Goal: Transaction & Acquisition: Download file/media

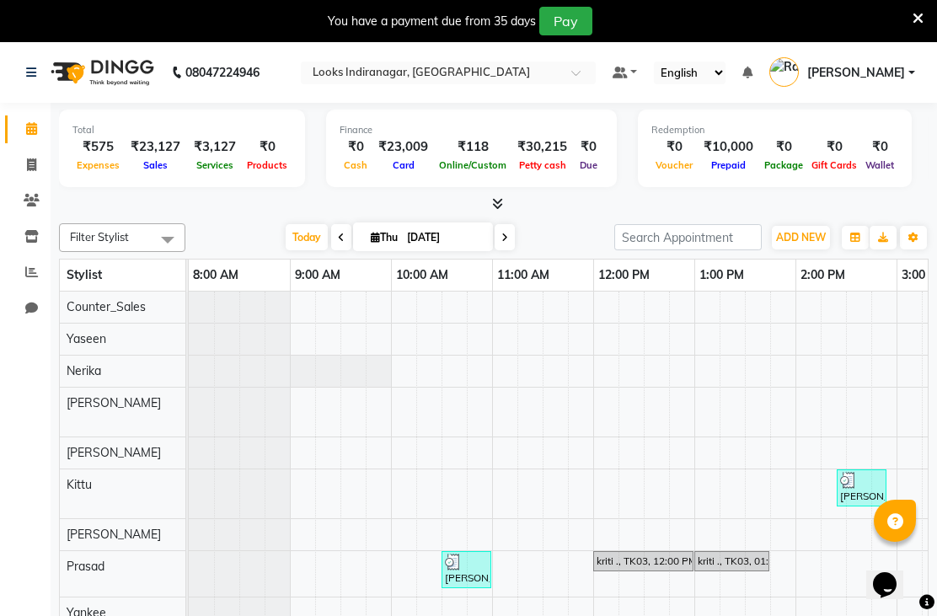
click at [596, 70] on div at bounding box center [448, 74] width 295 height 17
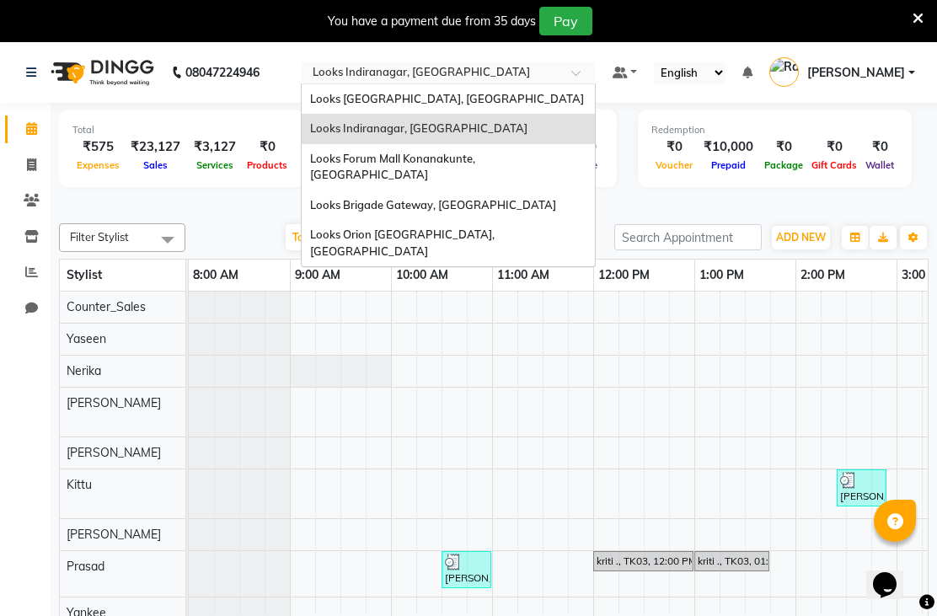
click at [592, 75] on span at bounding box center [581, 77] width 21 height 17
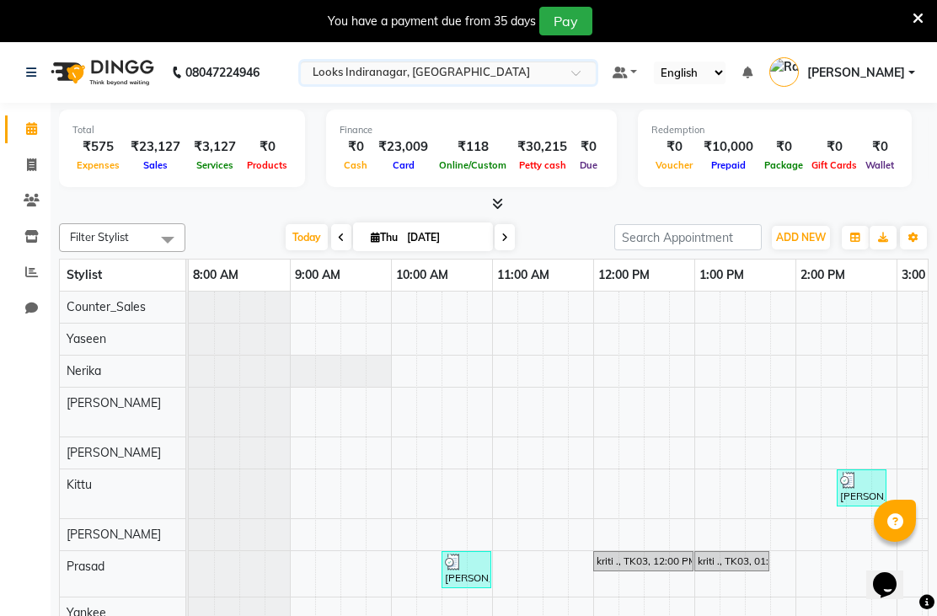
click at [596, 74] on div at bounding box center [448, 74] width 295 height 17
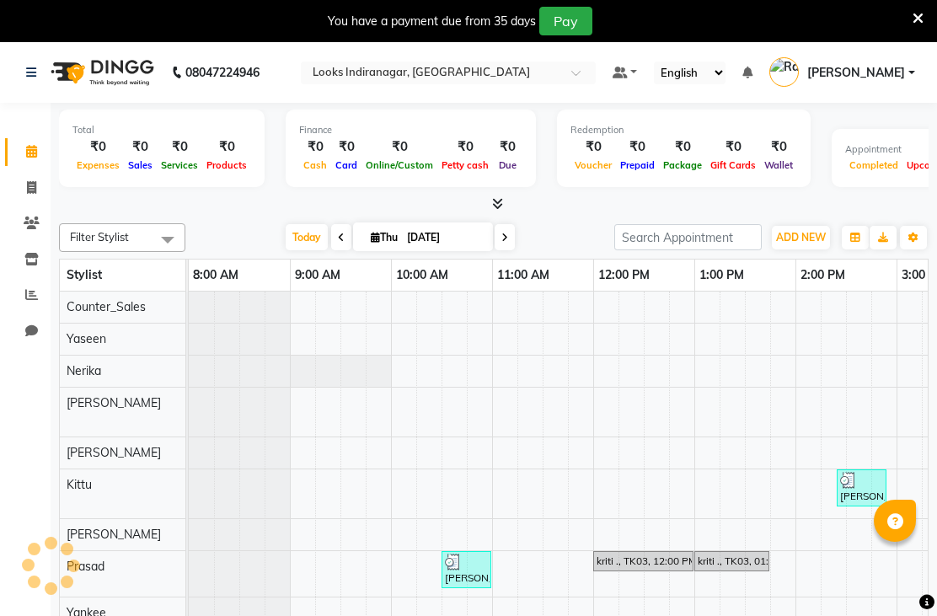
select select "en"
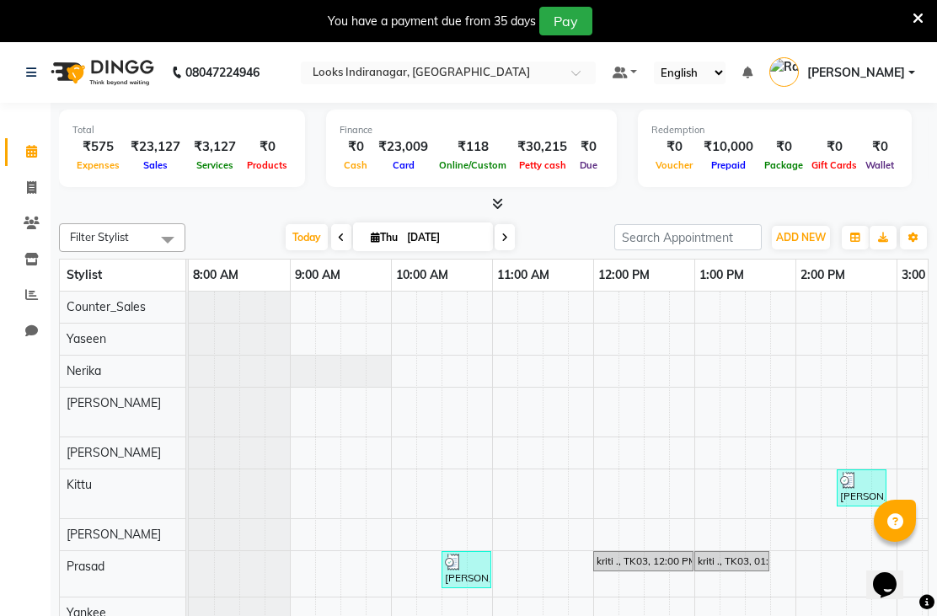
click at [596, 76] on div at bounding box center [448, 74] width 295 height 17
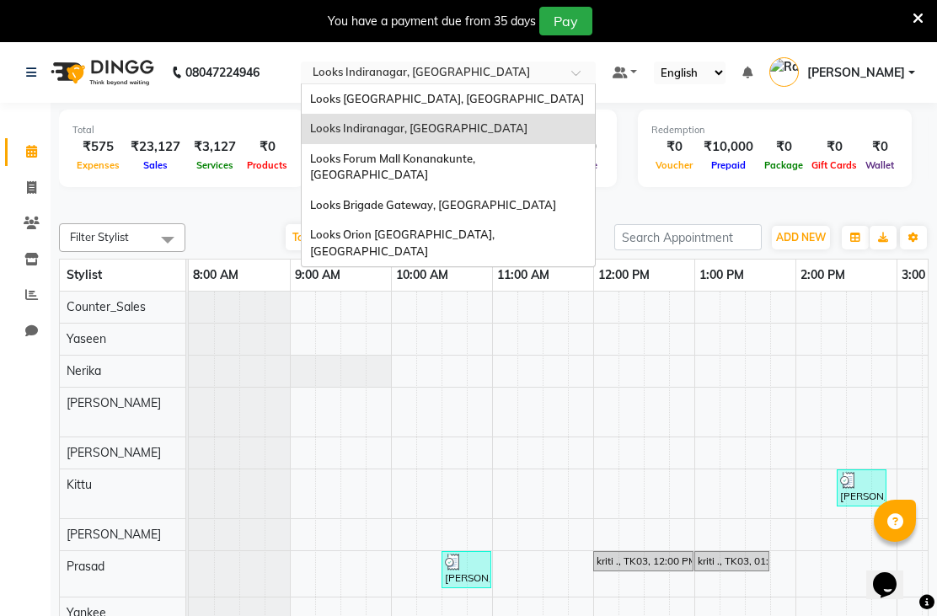
click at [596, 76] on div at bounding box center [448, 74] width 295 height 17
click at [595, 101] on div "Looks [GEOGRAPHIC_DATA], [GEOGRAPHIC_DATA]" at bounding box center [448, 99] width 293 height 30
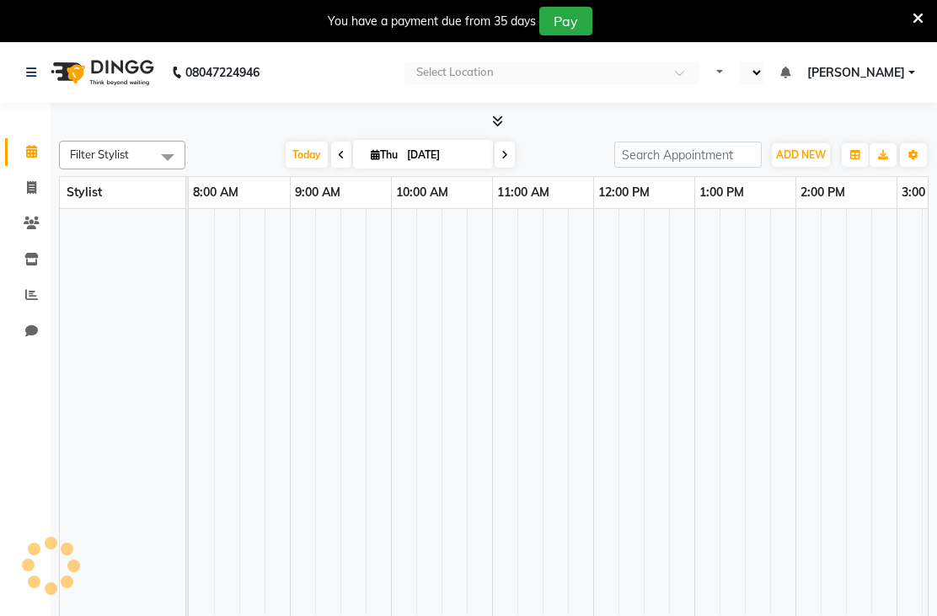
select select "en"
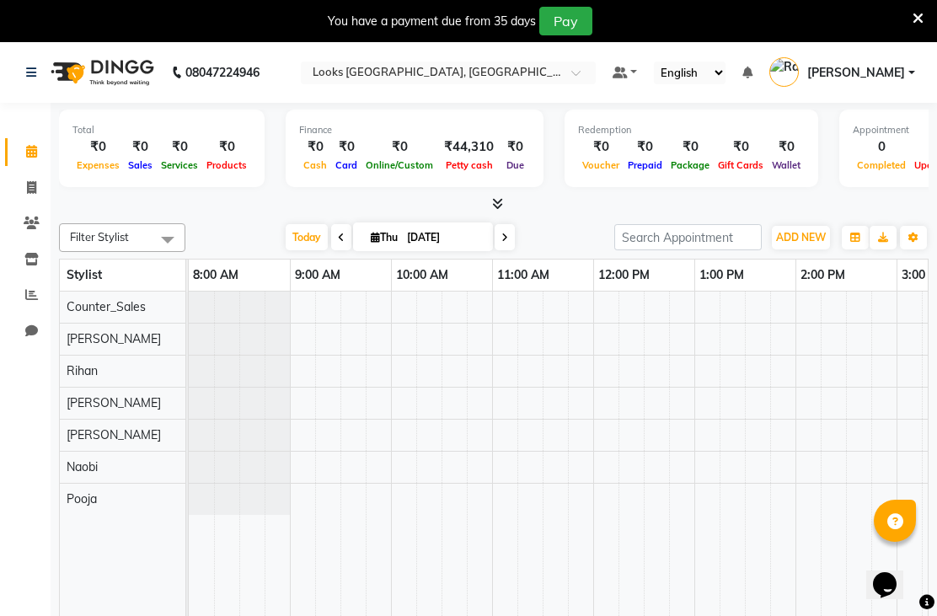
click at [592, 72] on span at bounding box center [581, 77] width 21 height 17
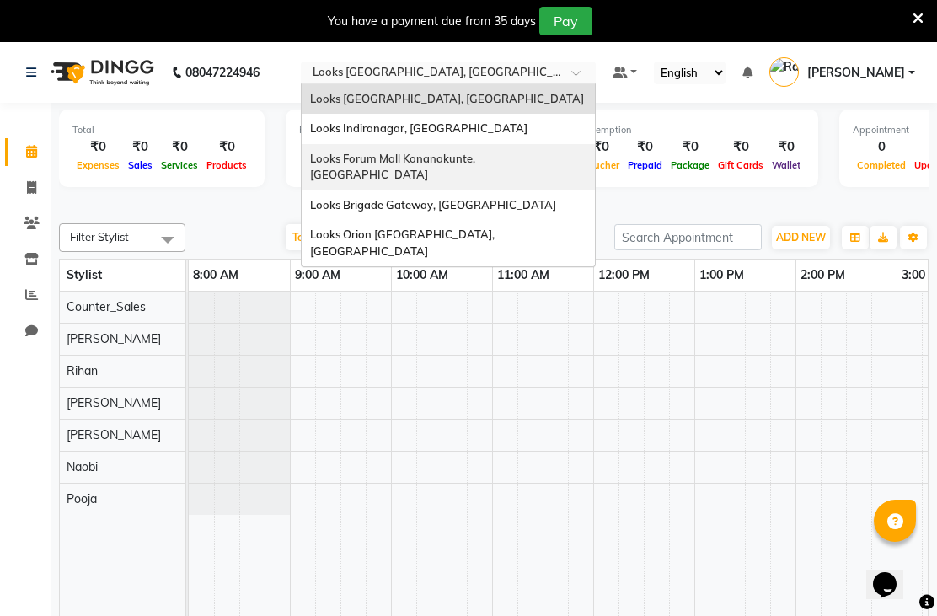
click at [478, 161] on span "Looks Forum Mall Konanakunte, [GEOGRAPHIC_DATA]" at bounding box center [394, 167] width 168 height 30
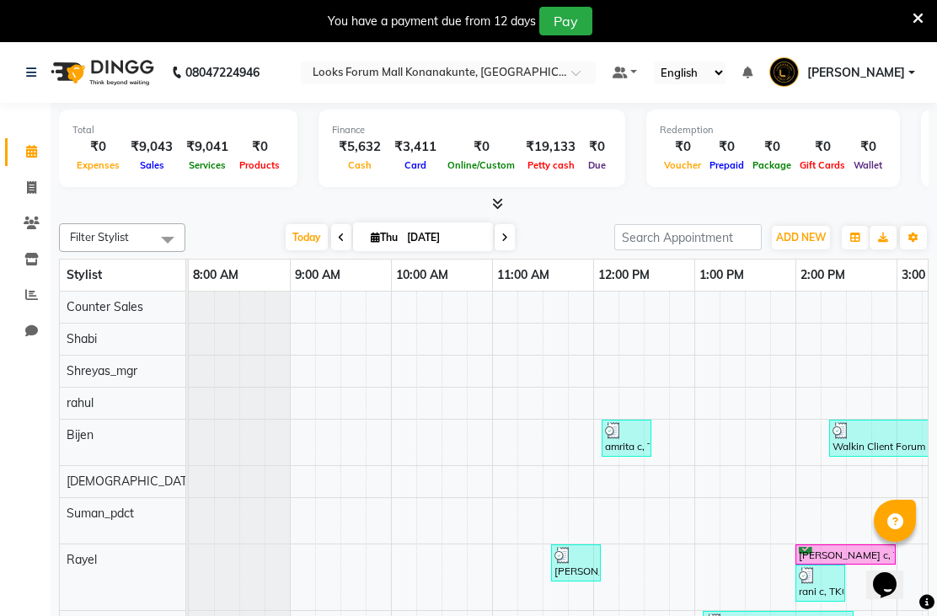
click at [882, 242] on div "Filter Stylist Select All Ananya_Nails Ashu Bijen Bishop_Mgr Counter Sales Miri…" at bounding box center [493, 417] width 869 height 403
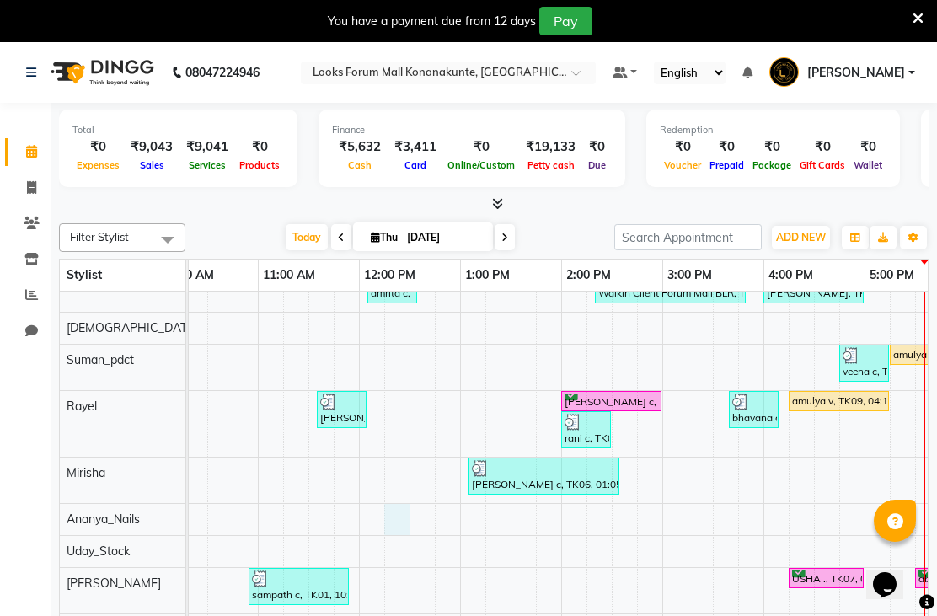
scroll to position [0, 278]
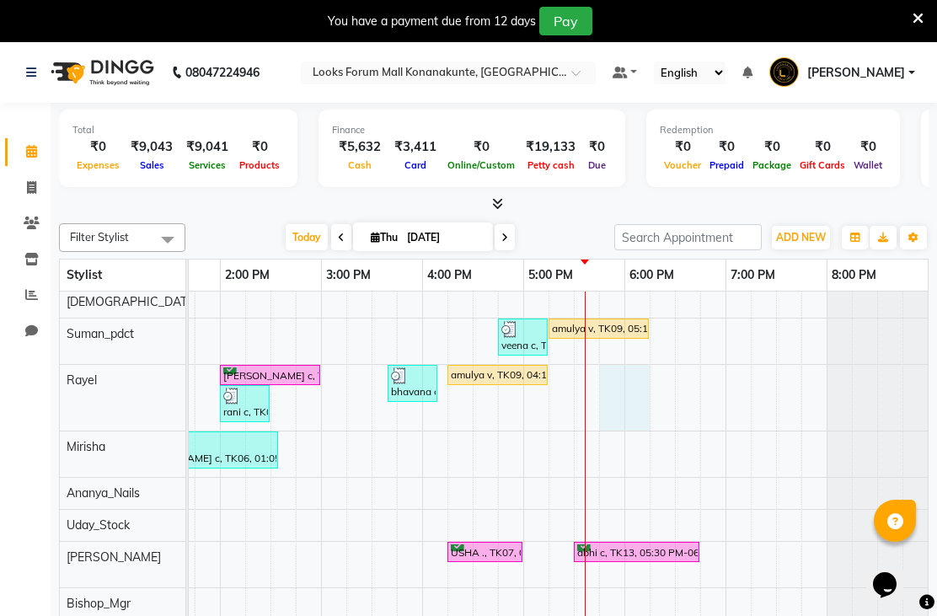
click at [553, 70] on input "text" at bounding box center [431, 74] width 244 height 17
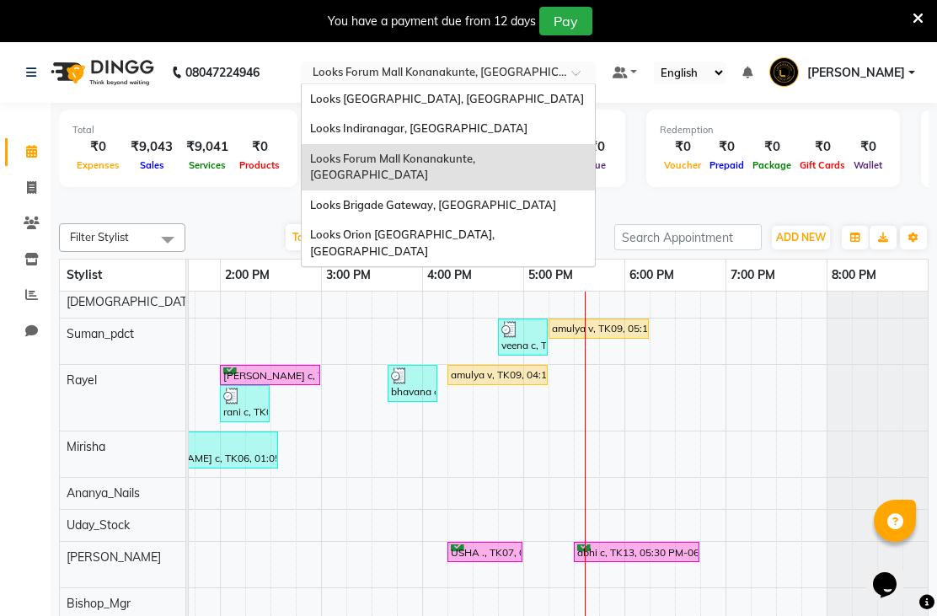
click at [497, 227] on span "Looks Orion East Mall, Bengaluru" at bounding box center [403, 242] width 187 height 30
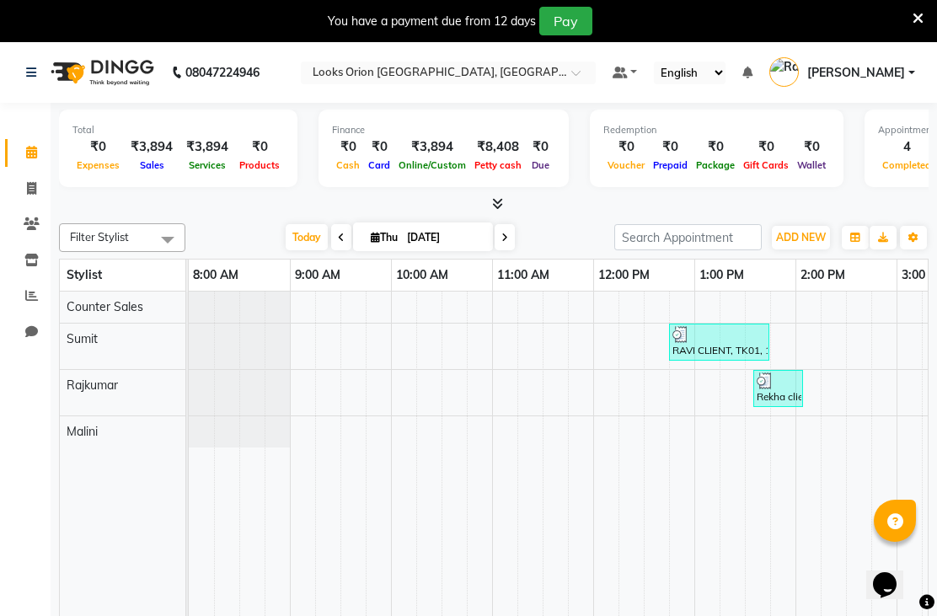
click at [553, 71] on input "text" at bounding box center [431, 74] width 244 height 17
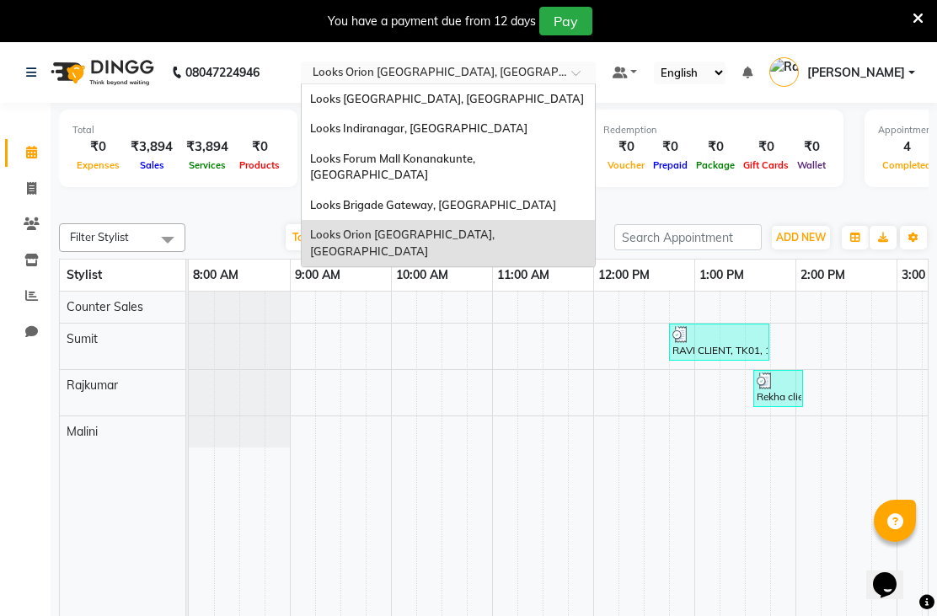
click at [556, 198] on span "Looks Brigade Gateway, [GEOGRAPHIC_DATA]" at bounding box center [433, 204] width 246 height 13
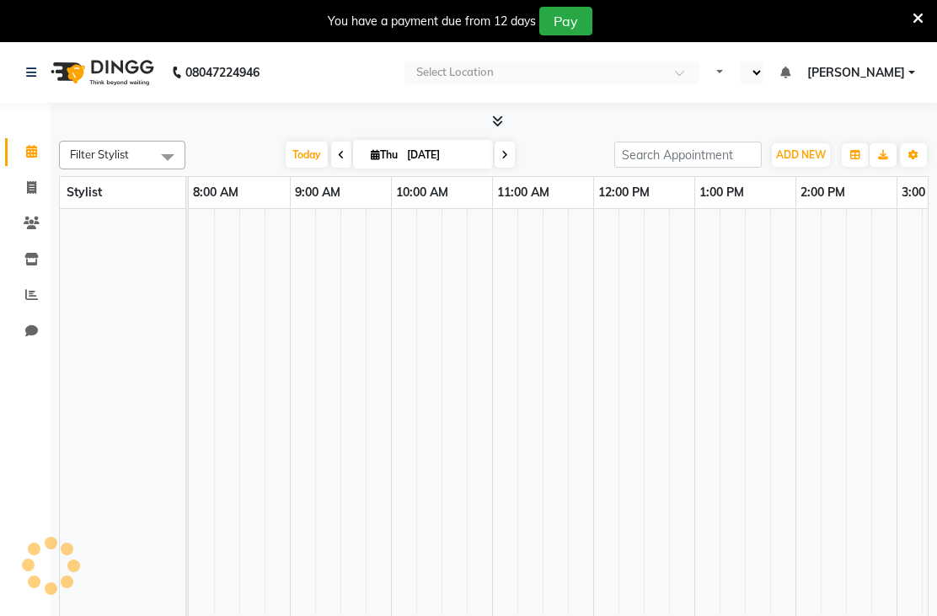
select select "en"
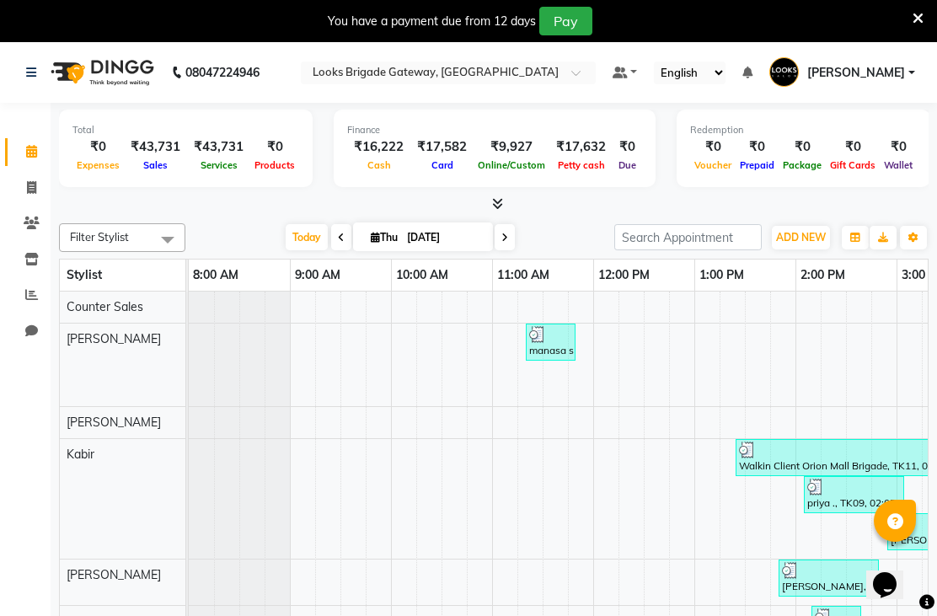
click at [32, 198] on link "Invoice" at bounding box center [25, 188] width 40 height 28
select select "service"
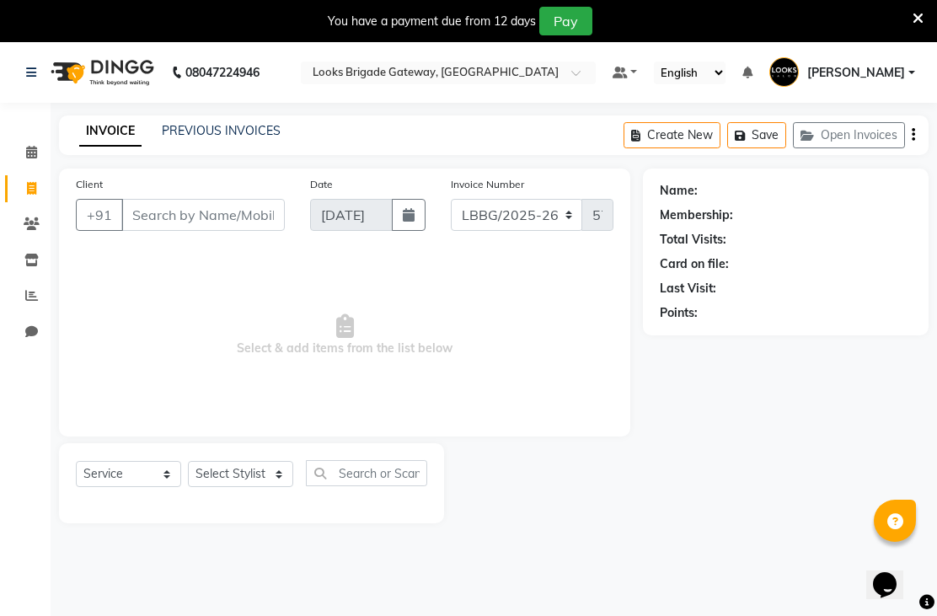
click at [231, 138] on link "PREVIOUS INVOICES" at bounding box center [221, 130] width 119 height 15
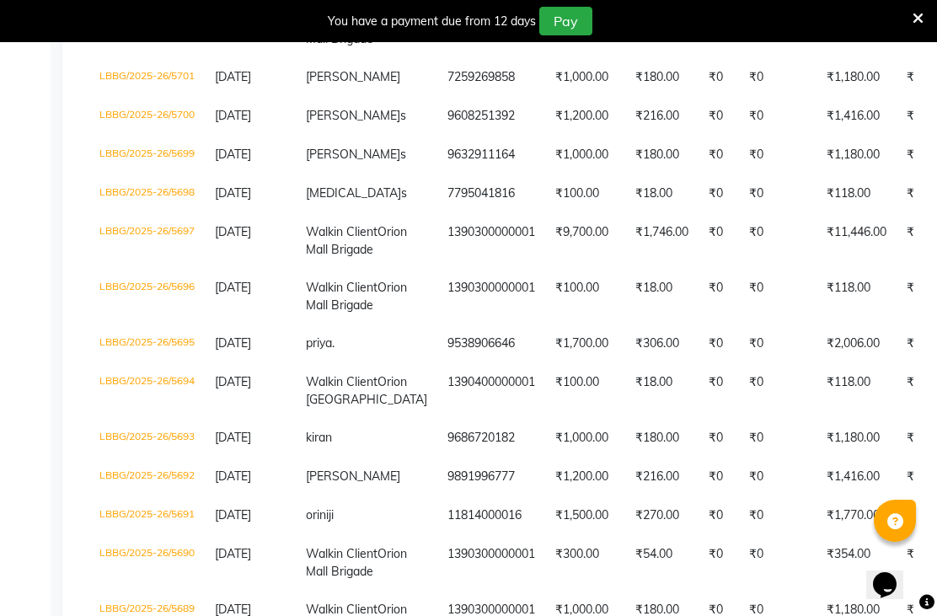
scroll to position [489, 0]
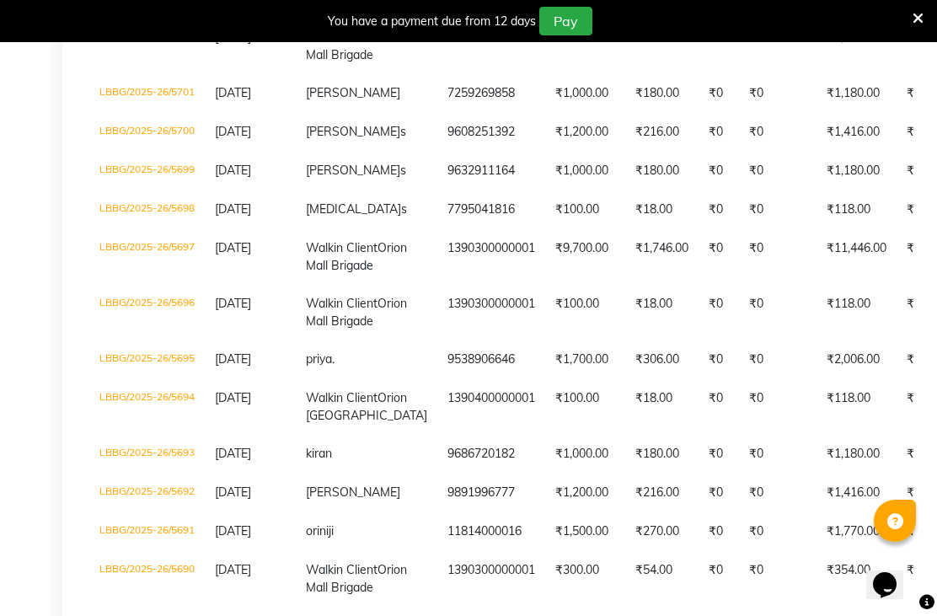
click at [437, 285] on td "1390300000001" at bounding box center [491, 257] width 108 height 56
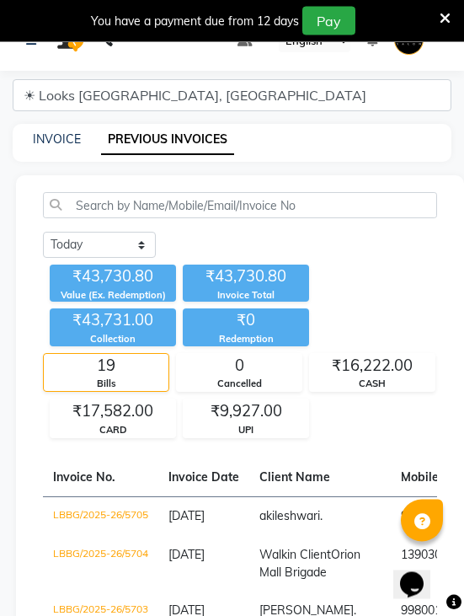
scroll to position [0, 0]
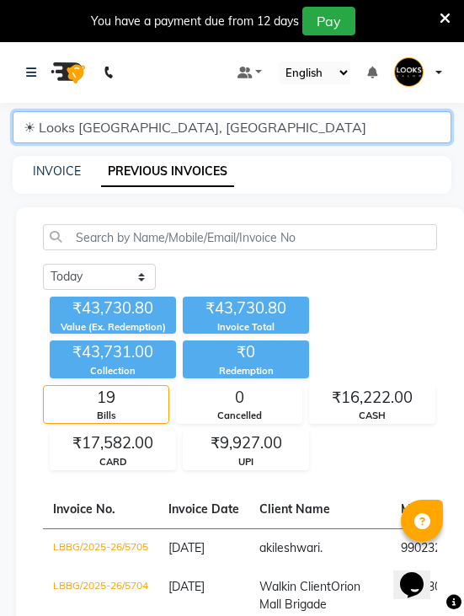
click at [419, 126] on select "☀ Looks Vega City, Bengaluru ☀ Looks Indiranagar, Bengaluru ☀ Looks Forum Mall …" at bounding box center [232, 127] width 439 height 32
select select "3856"
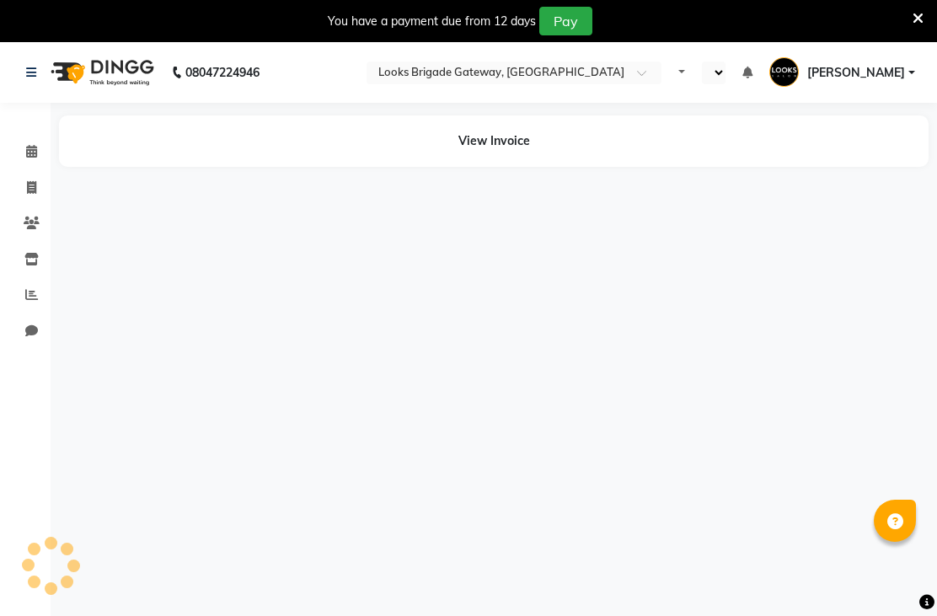
select select "en"
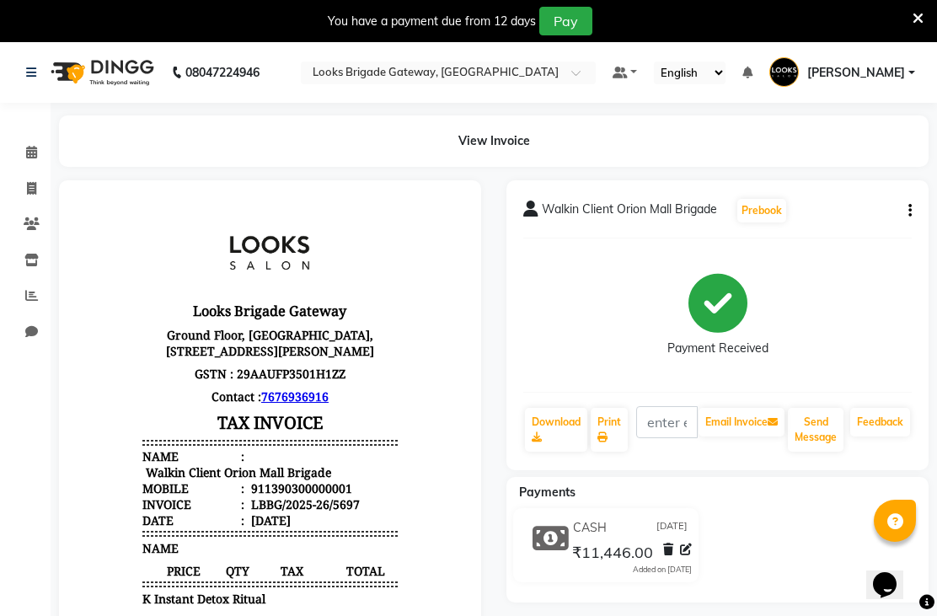
click at [928, 600] on icon at bounding box center [926, 602] width 15 height 15
click at [321, 416] on icon at bounding box center [194, 424] width 254 height 16
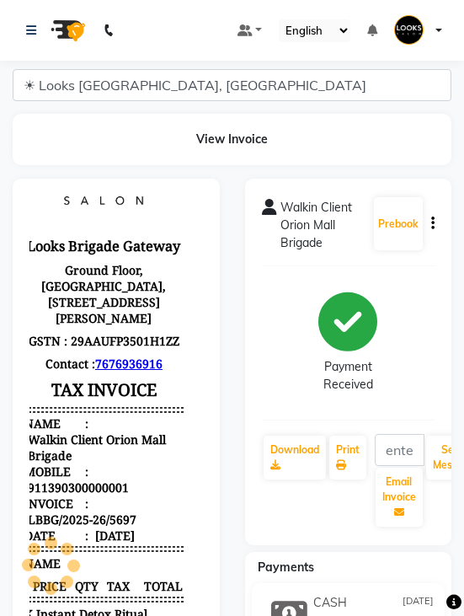
select select "3856"
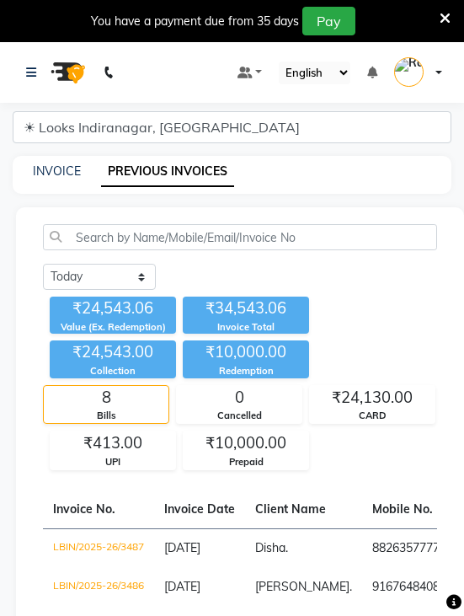
select select "3856"
click at [26, 83] on link at bounding box center [34, 72] width 17 height 47
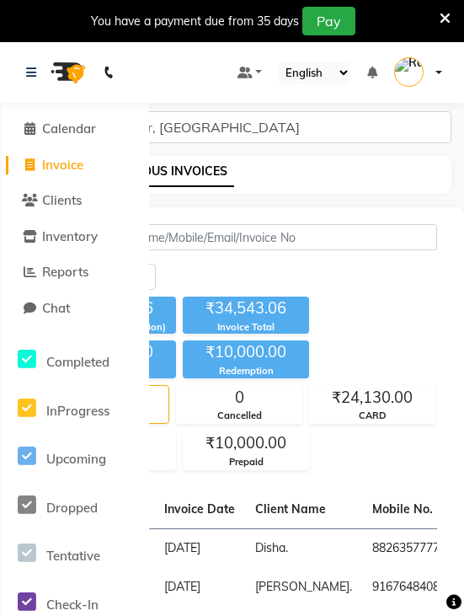
click at [387, 270] on div "Today Yesterday Custom Range" at bounding box center [240, 277] width 394 height 26
click at [380, 274] on div "Today Yesterday Custom Range" at bounding box center [240, 277] width 394 height 26
click at [394, 327] on div "₹24,543.06 Value (Ex. Redemption) ₹34,543.06 Invoice Total ₹24,543.00 Collectio…" at bounding box center [240, 380] width 394 height 180
click at [37, 75] on link at bounding box center [34, 72] width 17 height 47
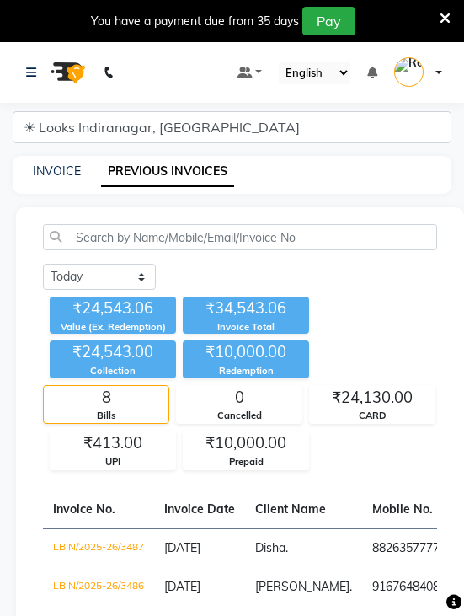
click at [55, 174] on link "INVOICE" at bounding box center [57, 170] width 48 height 15
select select "service"
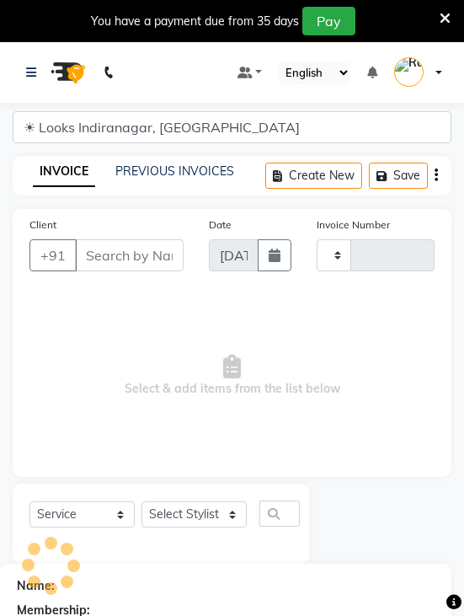
type input "3488"
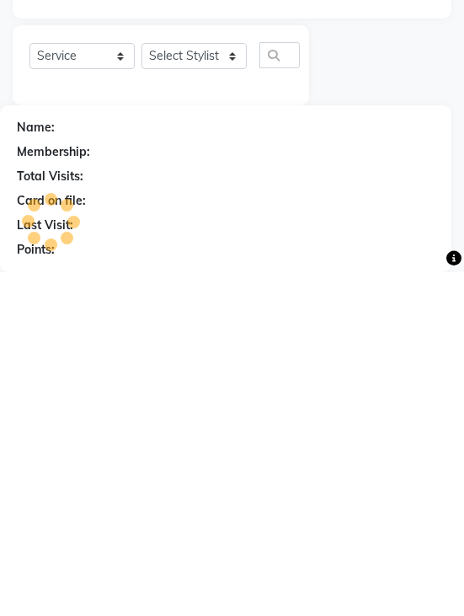
select select "8708"
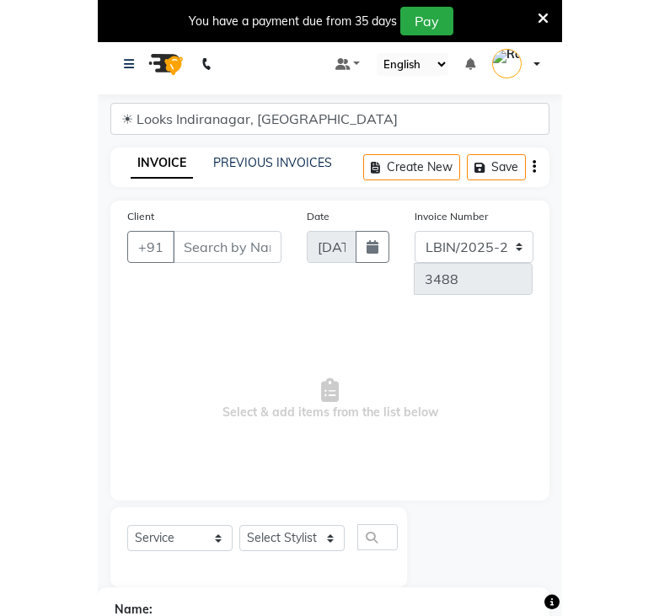
scroll to position [0, 0]
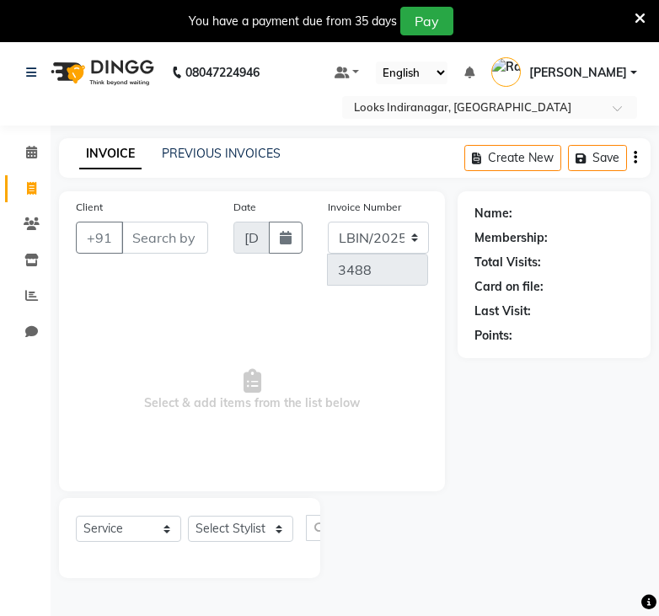
click at [24, 222] on icon at bounding box center [32, 223] width 16 height 13
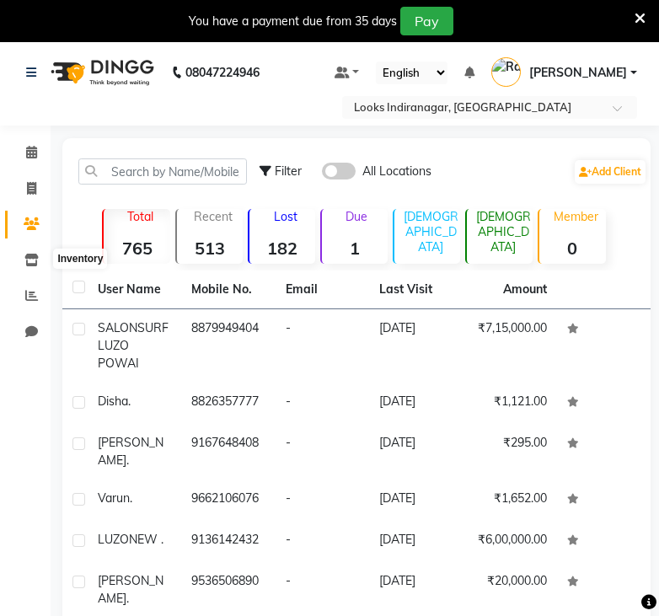
click at [31, 260] on icon at bounding box center [31, 260] width 14 height 13
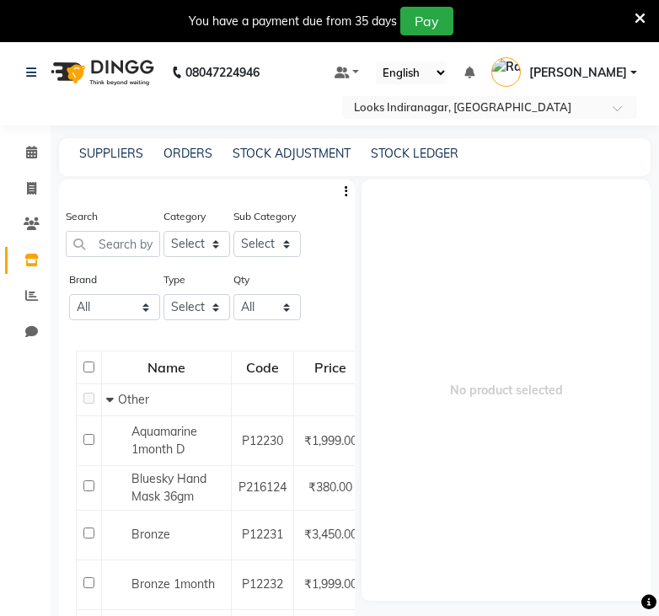
click at [42, 295] on span at bounding box center [31, 295] width 29 height 19
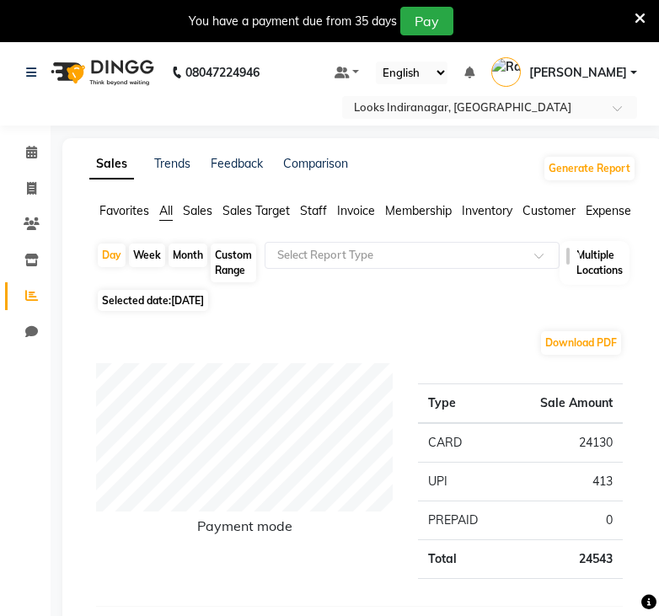
click at [209, 210] on span "Sales" at bounding box center [197, 210] width 29 height 15
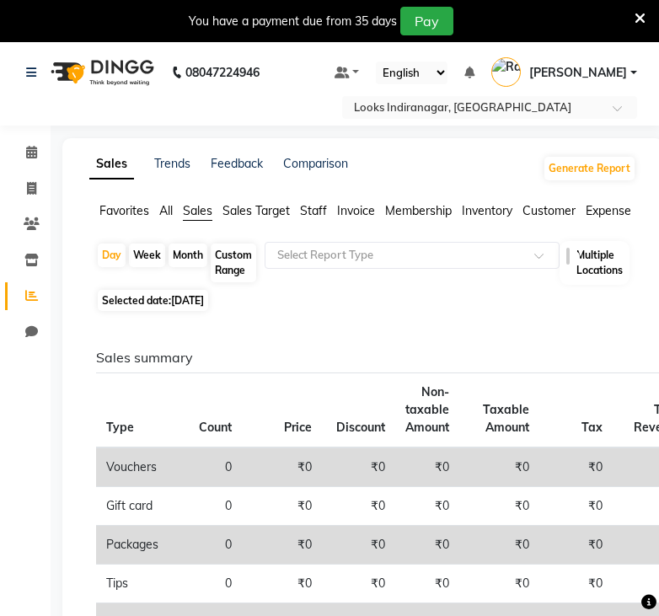
click at [463, 253] on div at bounding box center [411, 255] width 293 height 17
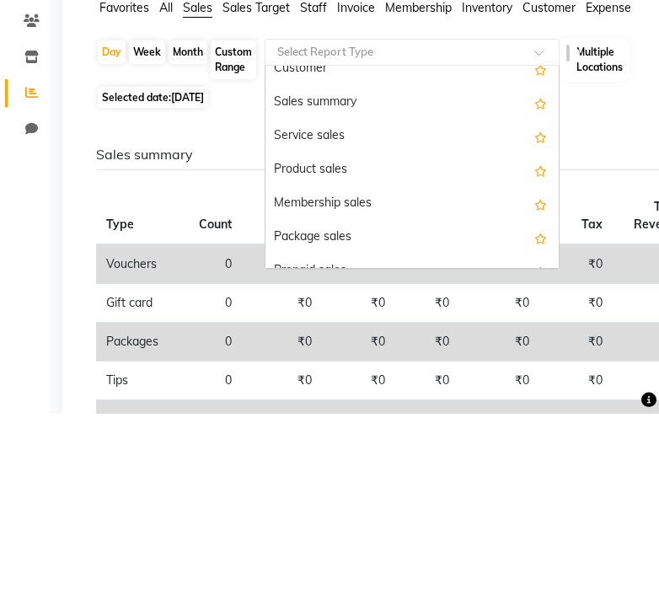
scroll to position [48, 0]
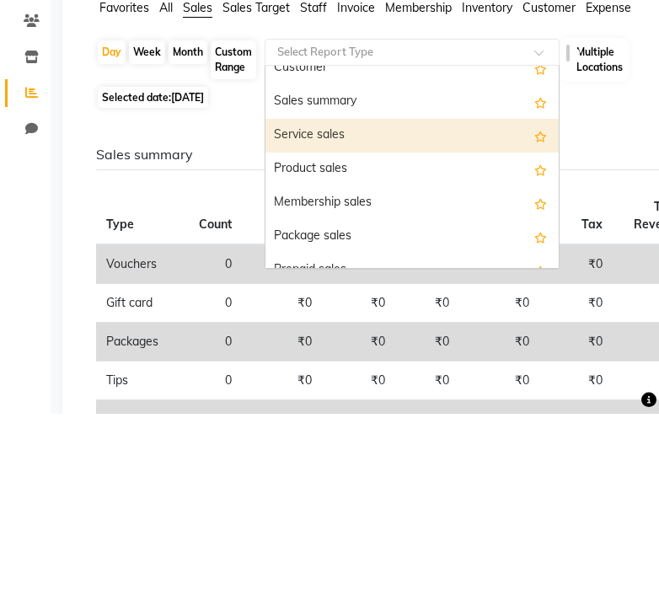
click at [331, 322] on div "Service sales" at bounding box center [411, 339] width 293 height 34
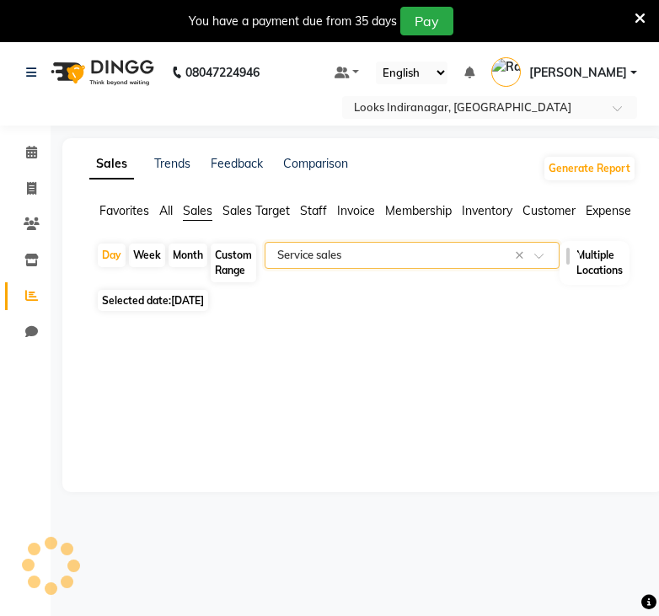
select select "full_report"
select select "csv"
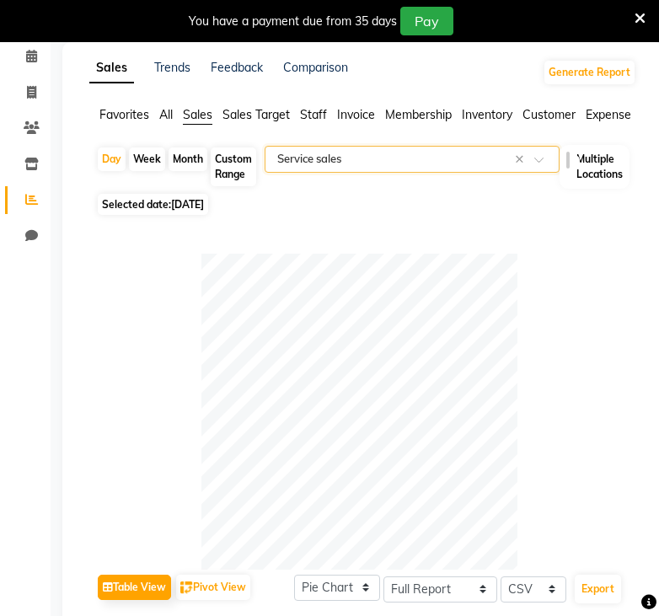
scroll to position [81, 0]
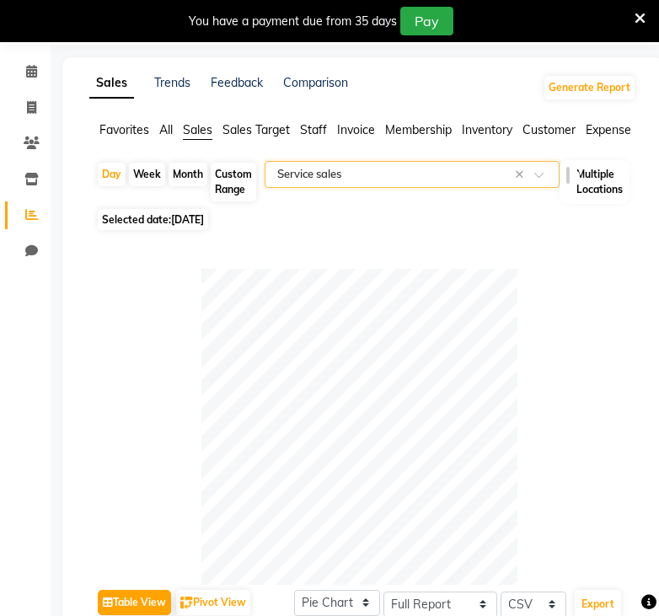
click at [245, 137] on span "Sales Target" at bounding box center [255, 129] width 67 height 15
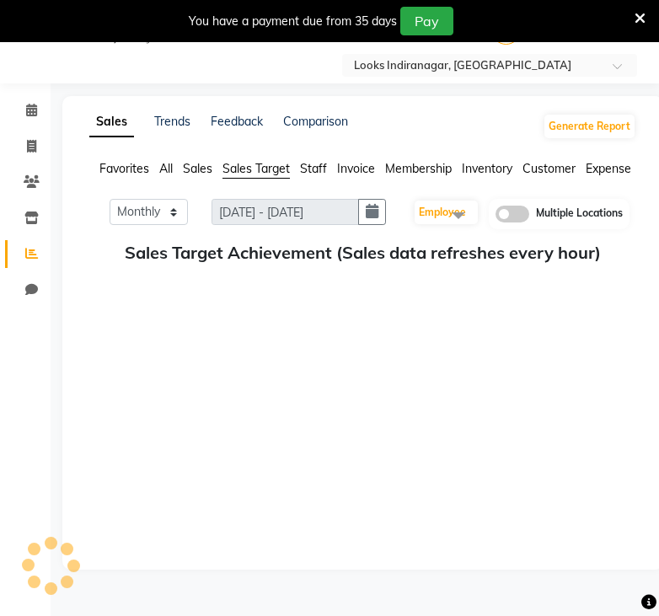
scroll to position [42, 0]
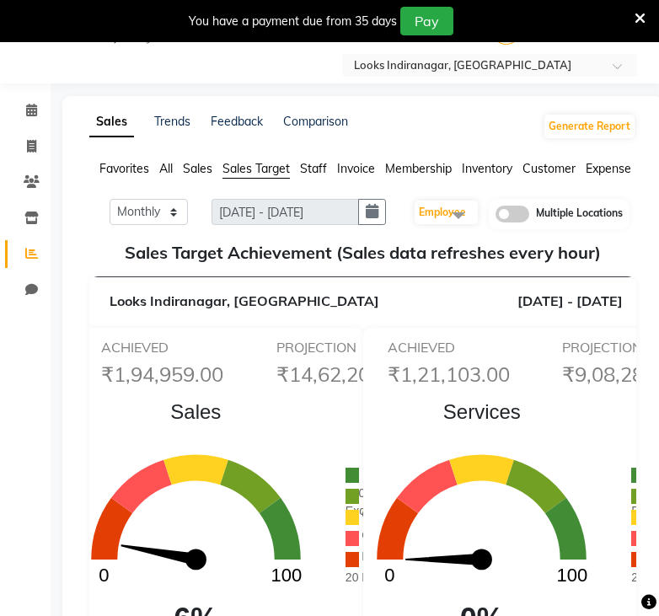
click at [323, 176] on span "Staff" at bounding box center [313, 168] width 27 height 15
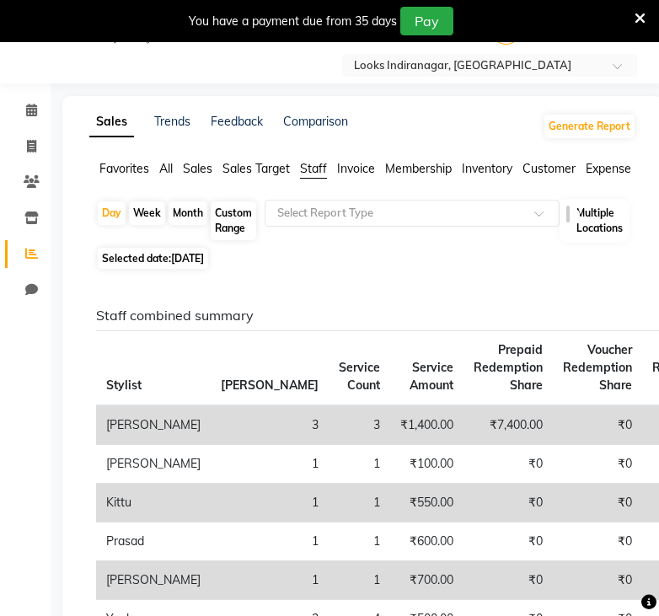
click at [463, 211] on input "text" at bounding box center [395, 213] width 243 height 17
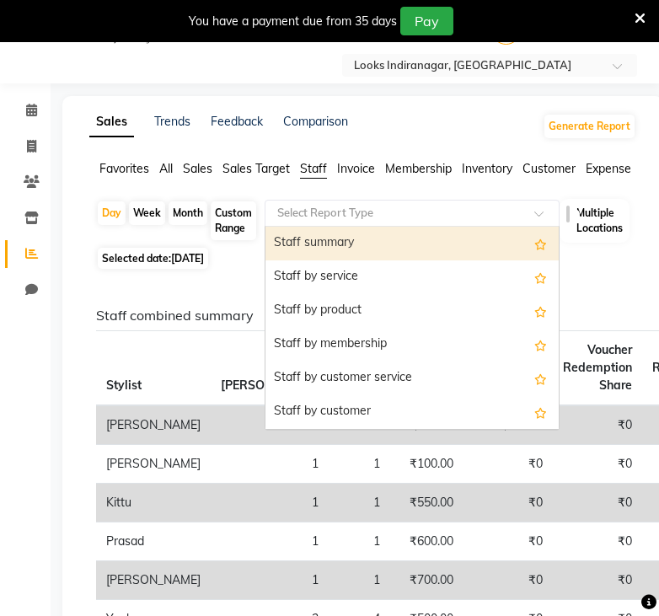
scroll to position [0, 0]
click at [463, 248] on div "Staff summary" at bounding box center [411, 244] width 293 height 34
select select "full_report"
select select "csv"
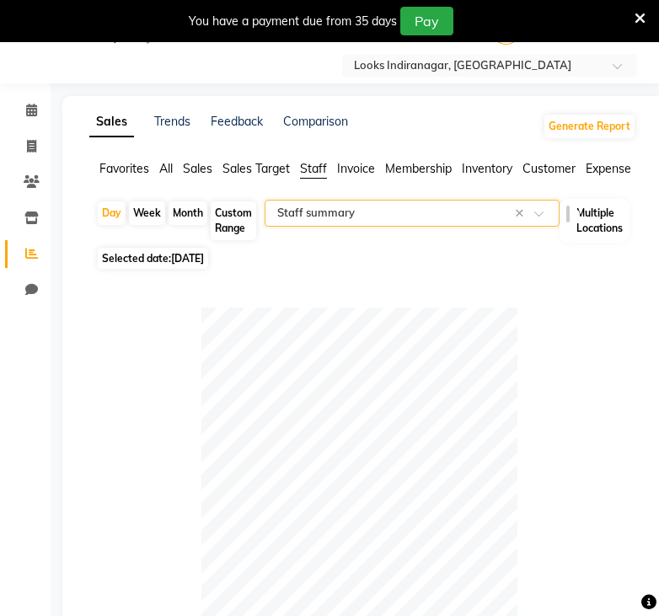
click at [463, 252] on div "Selected date: 04-09-2025" at bounding box center [366, 258] width 540 height 18
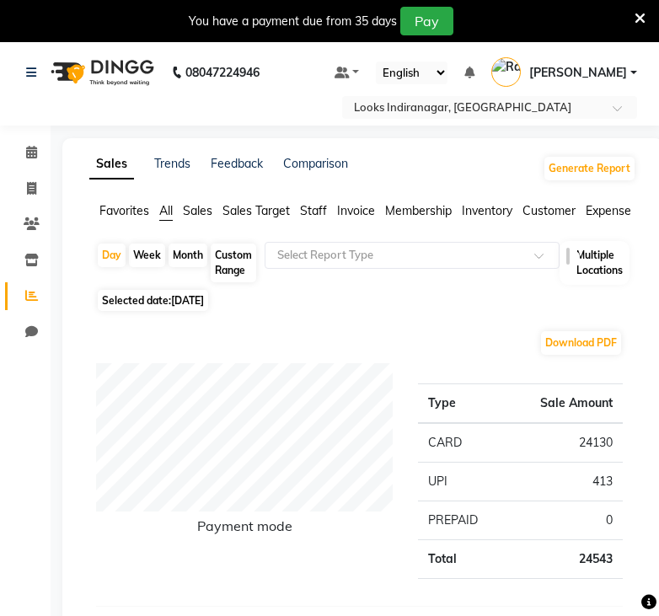
click at [542, 259] on span at bounding box center [544, 260] width 21 height 17
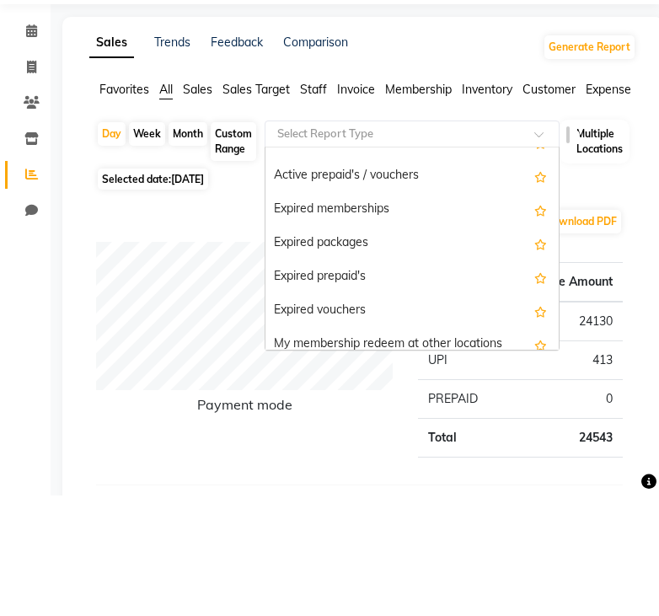
click at [439, 247] on input "text" at bounding box center [395, 255] width 243 height 17
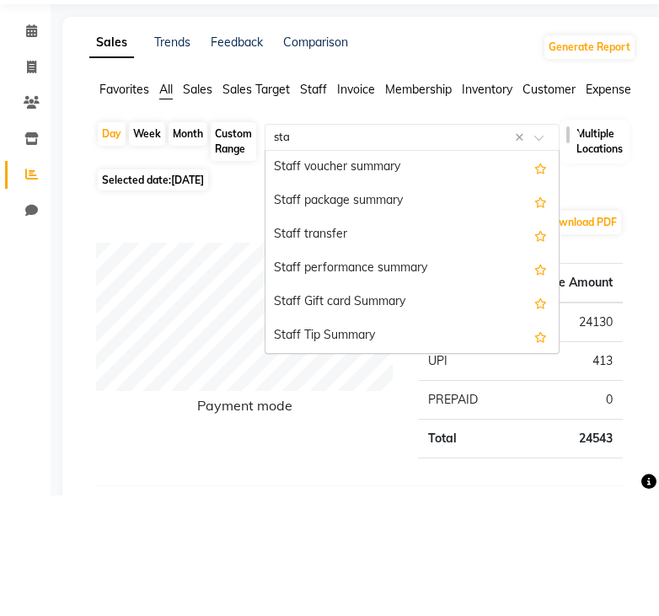
scroll to position [539, 0]
type input "staff"
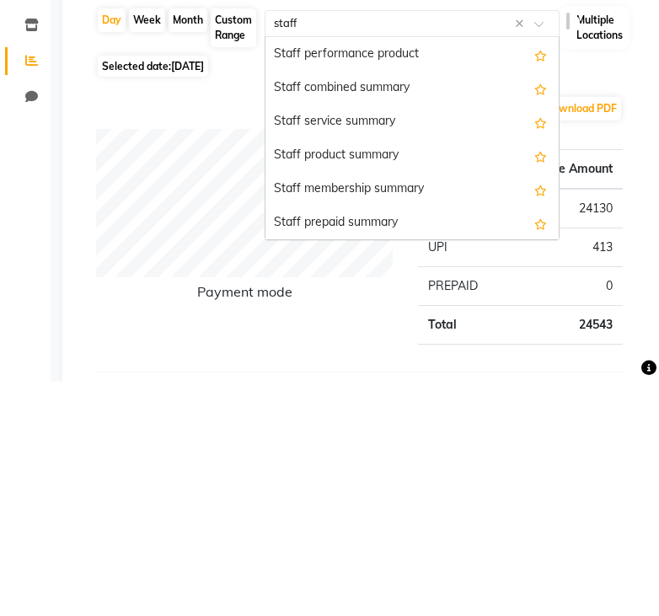
scroll to position [335, 0]
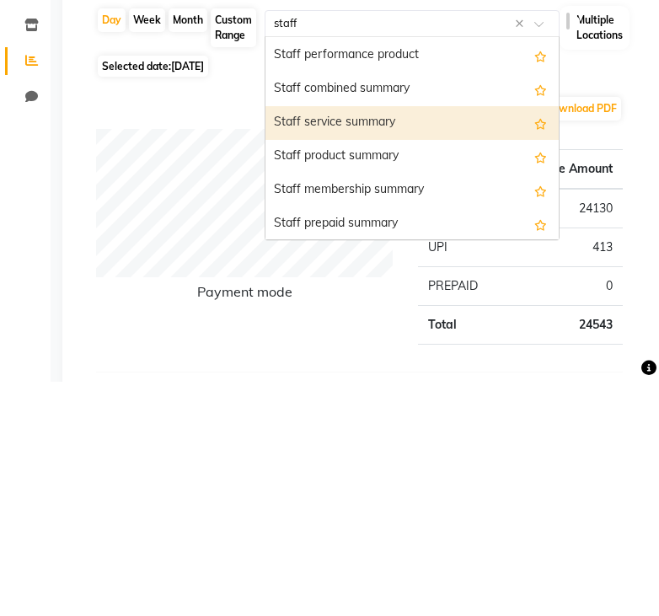
click at [375, 341] on div "Staff service summary" at bounding box center [411, 358] width 293 height 34
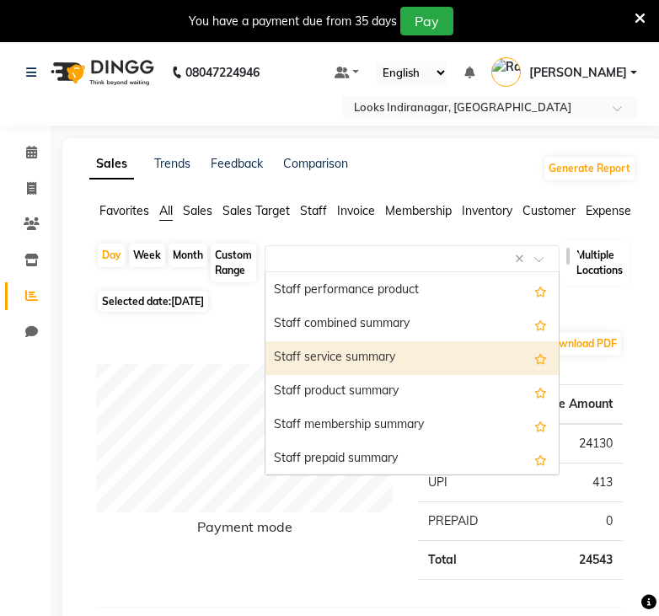
select select "full_report"
select select "csv"
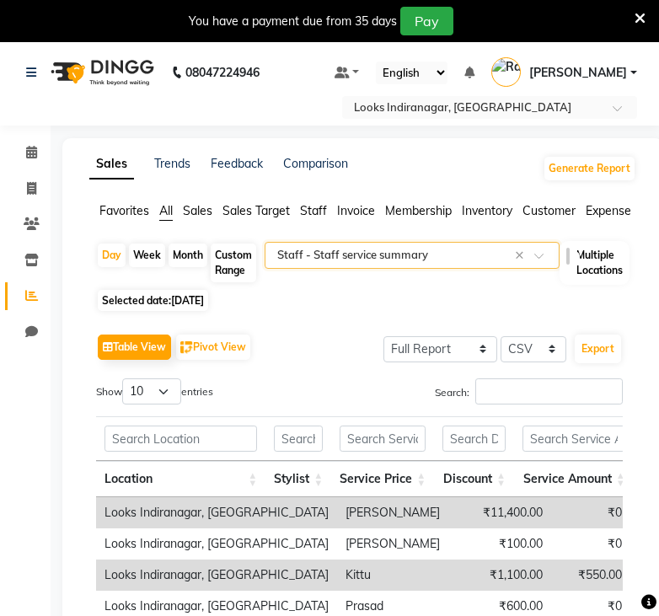
click at [549, 293] on div "Selected date: 04-09-2025" at bounding box center [366, 300] width 540 height 18
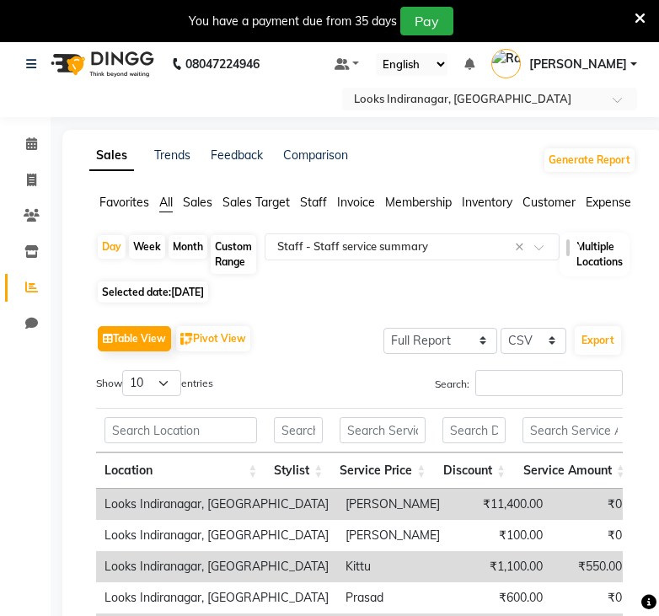
scroll to position [0, 0]
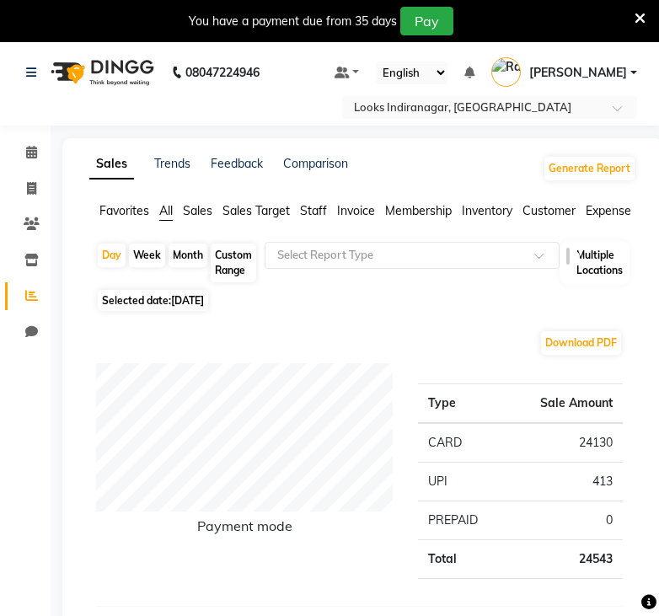
click at [242, 258] on div "Custom Range" at bounding box center [233, 262] width 45 height 39
select select "9"
select select "2025"
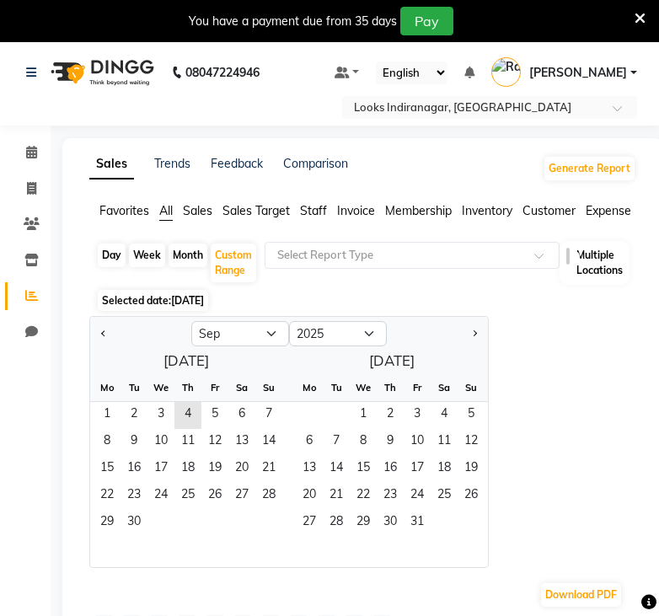
click at [110, 323] on button "Previous month" at bounding box center [103, 333] width 13 height 27
select select "8"
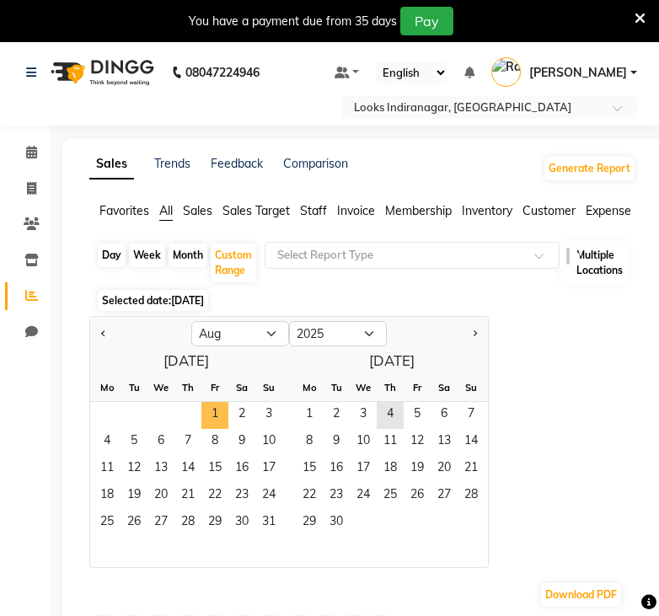
click at [217, 410] on span "1" at bounding box center [214, 415] width 27 height 27
click at [271, 519] on span "31" at bounding box center [268, 523] width 27 height 27
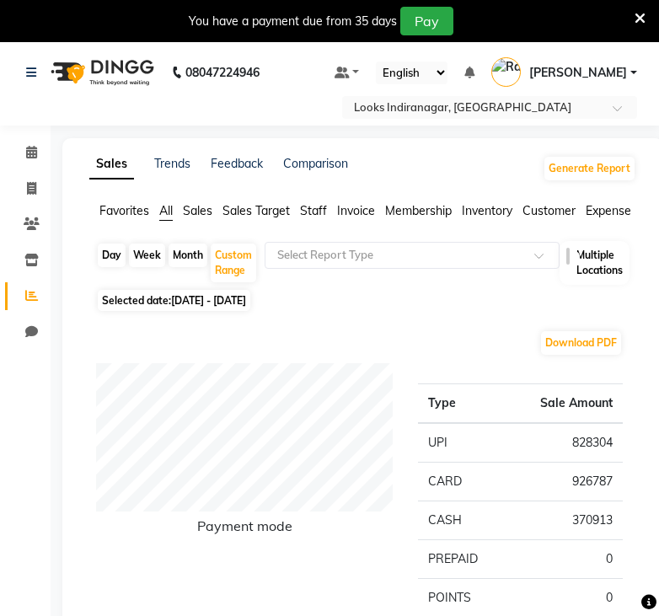
click at [39, 163] on link "Calendar" at bounding box center [25, 153] width 40 height 28
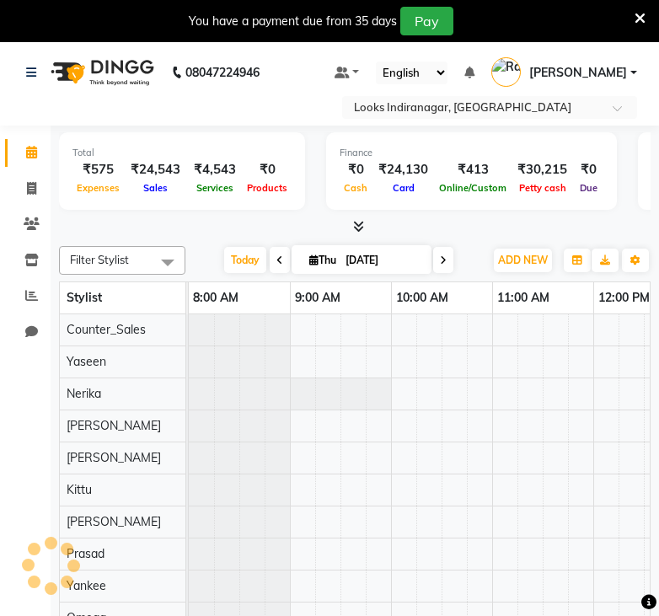
scroll to position [0, 853]
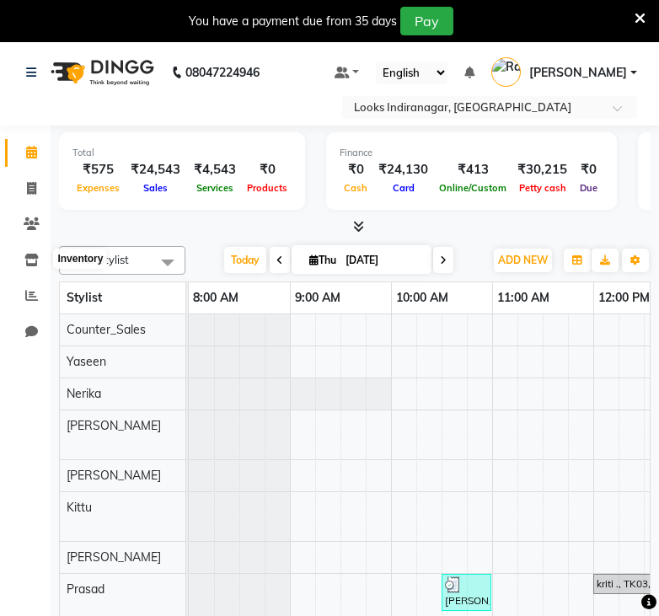
click at [39, 262] on span at bounding box center [31, 260] width 29 height 19
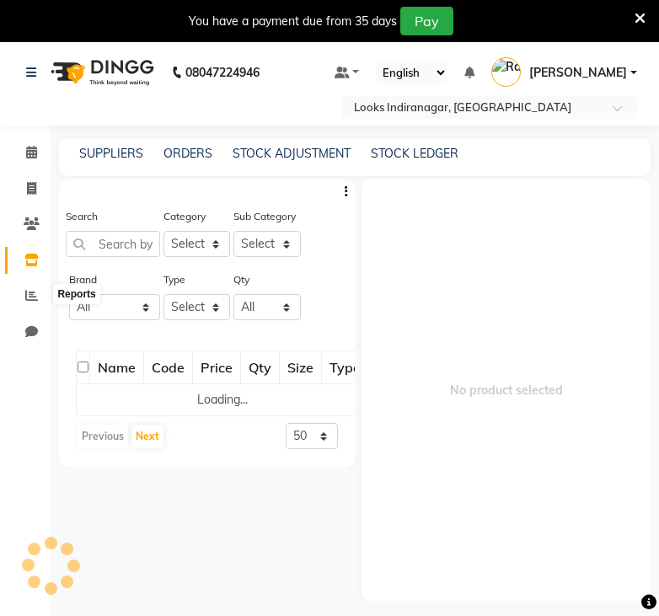
click at [38, 291] on span at bounding box center [31, 295] width 29 height 19
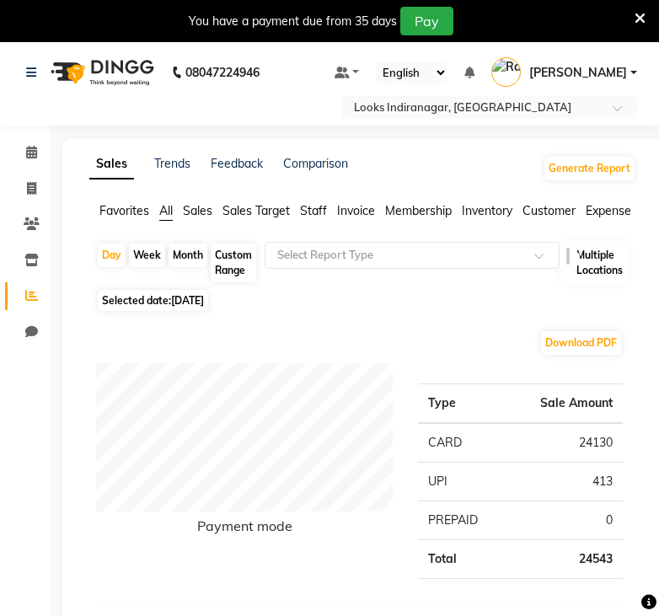
click at [602, 169] on button "Generate Report" at bounding box center [589, 169] width 90 height 24
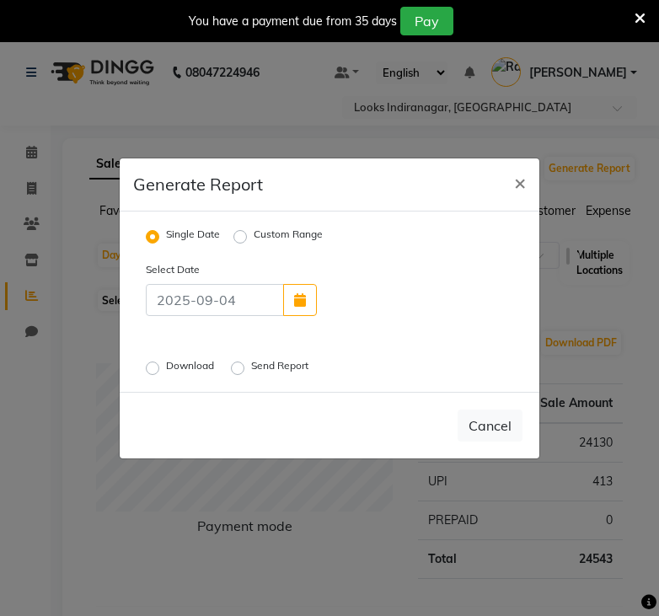
click at [254, 247] on label "Custom Range" at bounding box center [288, 237] width 69 height 20
click at [244, 242] on input "Custom Range" at bounding box center [243, 236] width 12 height 12
radio input "true"
select select "9"
select select "2025"
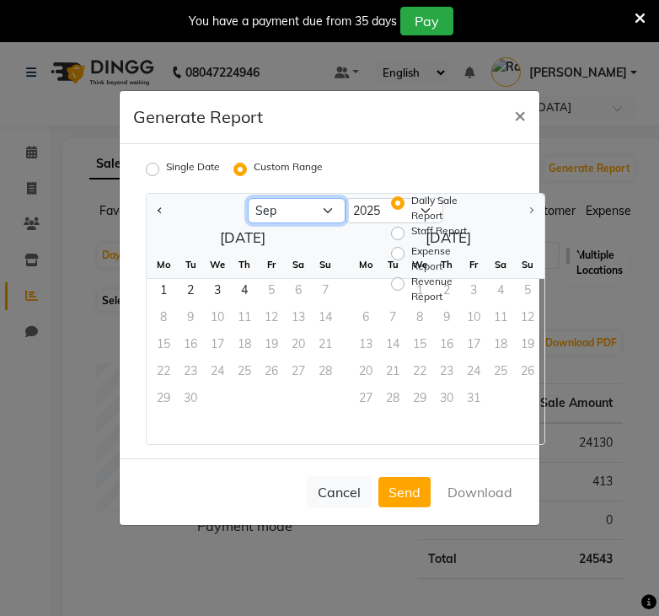
click at [330, 223] on select "Jan Feb Mar Apr May Jun [DATE] Aug Sep" at bounding box center [297, 210] width 98 height 25
select select "8"
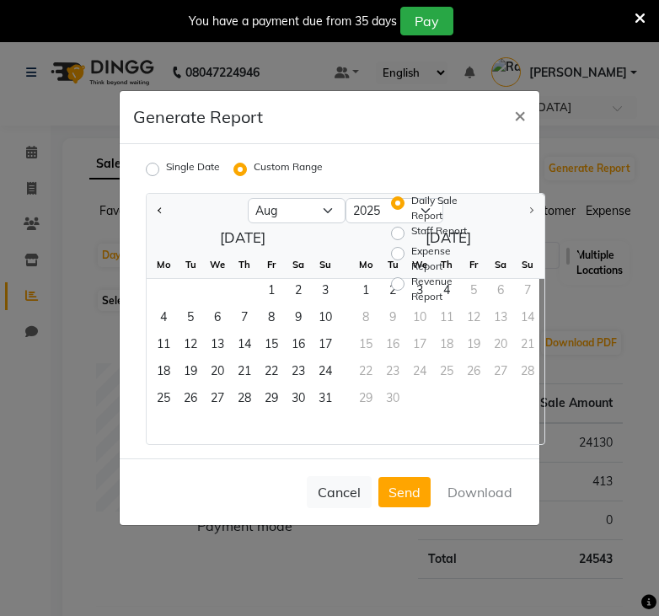
click at [272, 306] on span "1" at bounding box center [271, 292] width 27 height 27
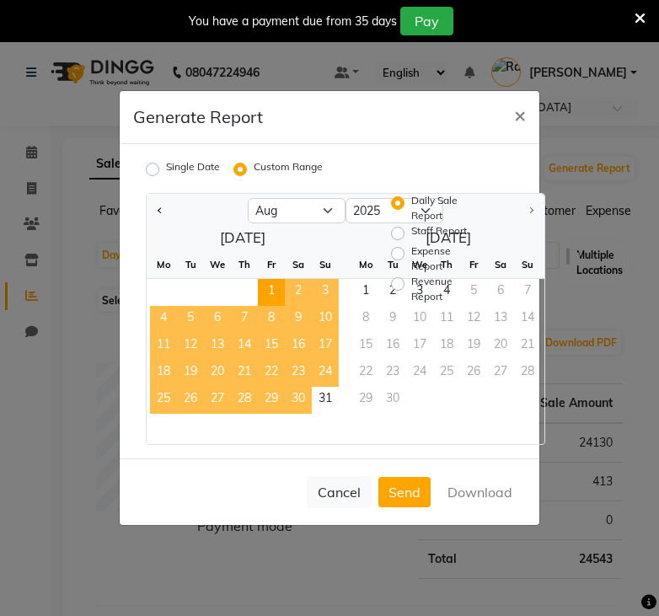
click at [328, 414] on span "31" at bounding box center [325, 400] width 27 height 27
click at [478, 507] on button "Download" at bounding box center [479, 492] width 85 height 30
click at [347, 508] on button "Cancel" at bounding box center [339, 492] width 65 height 32
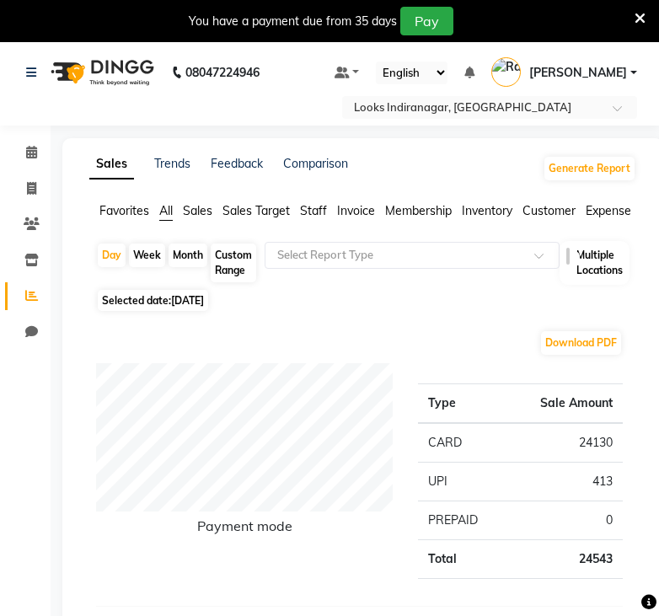
click at [606, 173] on button "Generate Report" at bounding box center [589, 169] width 90 height 24
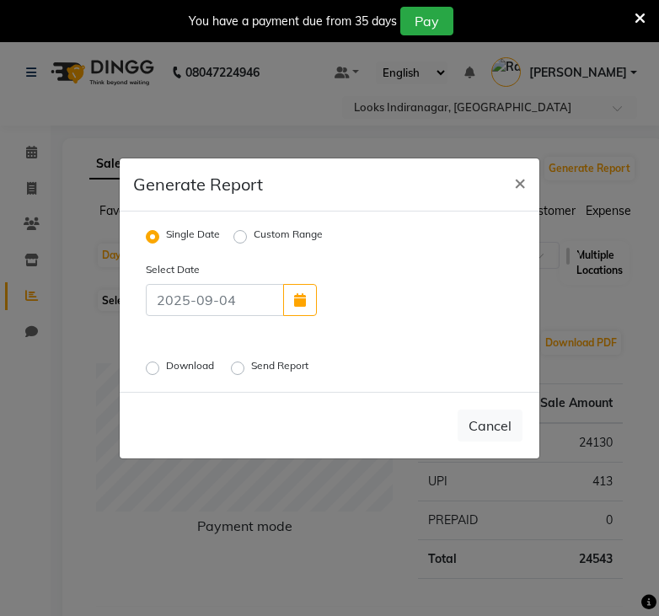
click at [254, 247] on label "Custom Range" at bounding box center [288, 237] width 69 height 20
click at [245, 242] on input "Custom Range" at bounding box center [243, 236] width 12 height 12
radio input "true"
select select "9"
select select "2025"
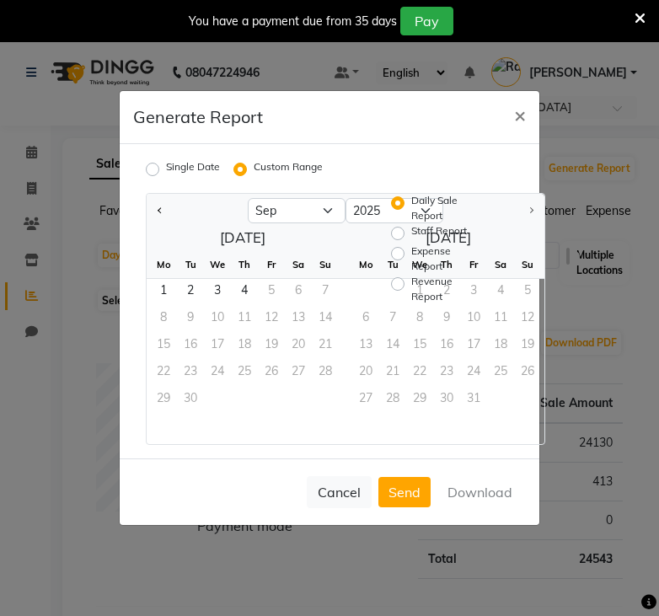
click at [163, 224] on button "Previous month" at bounding box center [159, 210] width 13 height 27
select select "8"
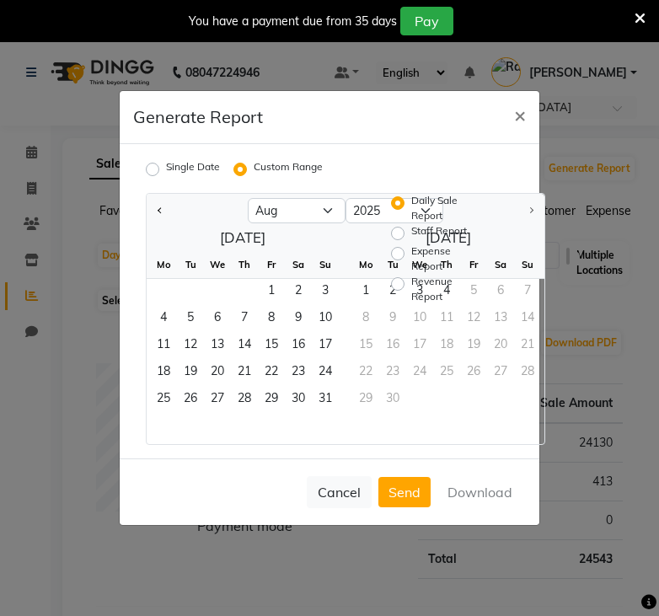
click at [270, 306] on span "1" at bounding box center [271, 292] width 27 height 27
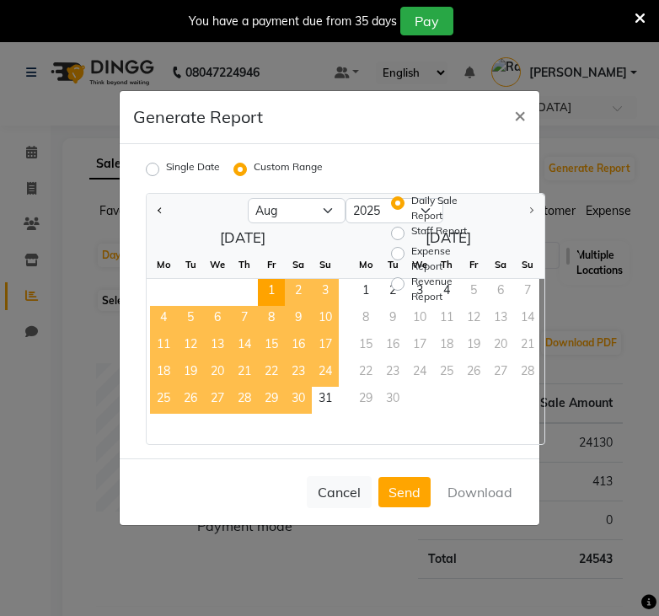
click at [331, 414] on span "31" at bounding box center [325, 400] width 27 height 27
click at [474, 507] on button "Download" at bounding box center [479, 492] width 85 height 30
click at [519, 127] on span "×" at bounding box center [520, 114] width 12 height 25
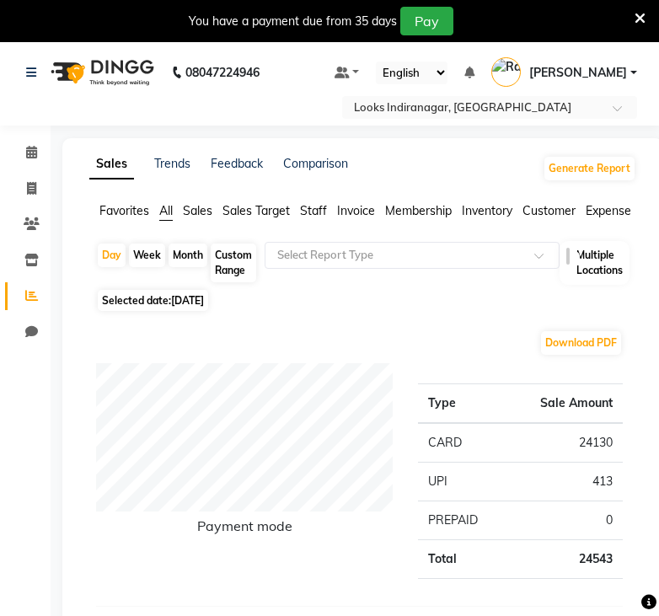
click at [613, 166] on button "Generate Report" at bounding box center [589, 169] width 90 height 24
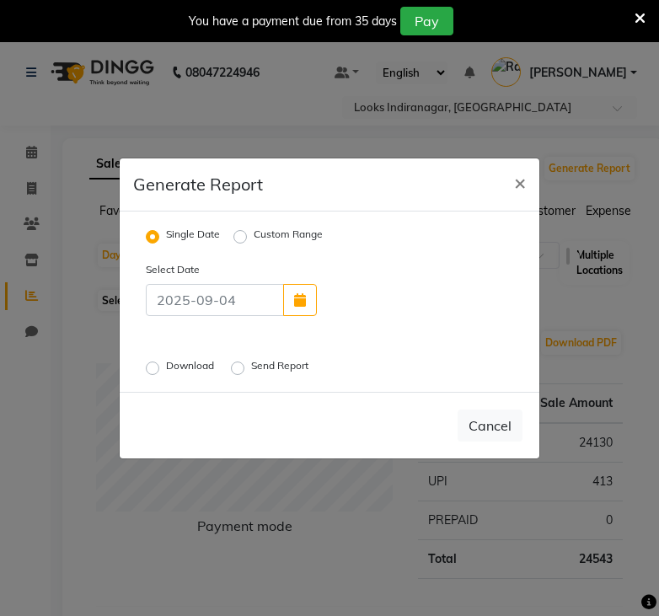
click at [254, 247] on label "Custom Range" at bounding box center [288, 237] width 69 height 20
click at [245, 242] on input "Custom Range" at bounding box center [243, 236] width 12 height 12
radio input "true"
select select "9"
select select "2025"
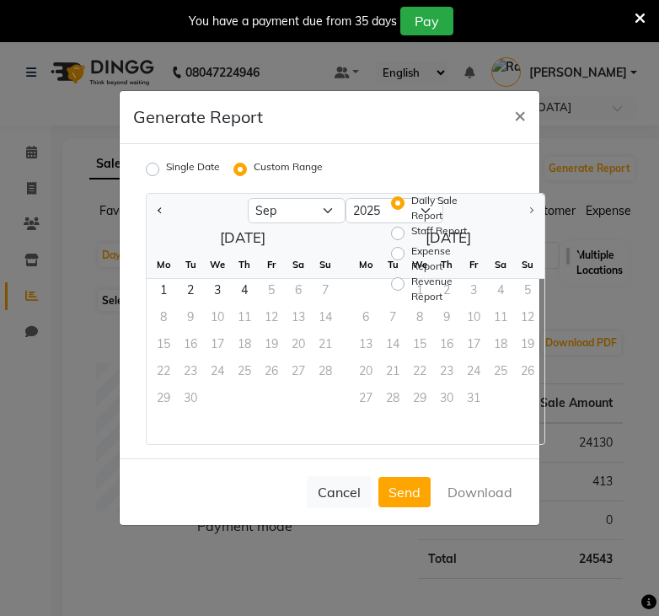
click at [519, 127] on span "×" at bounding box center [520, 114] width 12 height 25
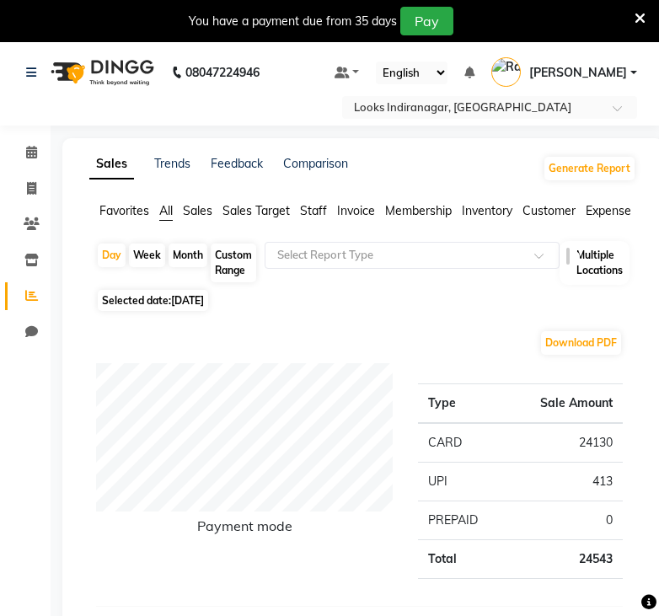
click at [624, 164] on button "Generate Report" at bounding box center [589, 169] width 90 height 24
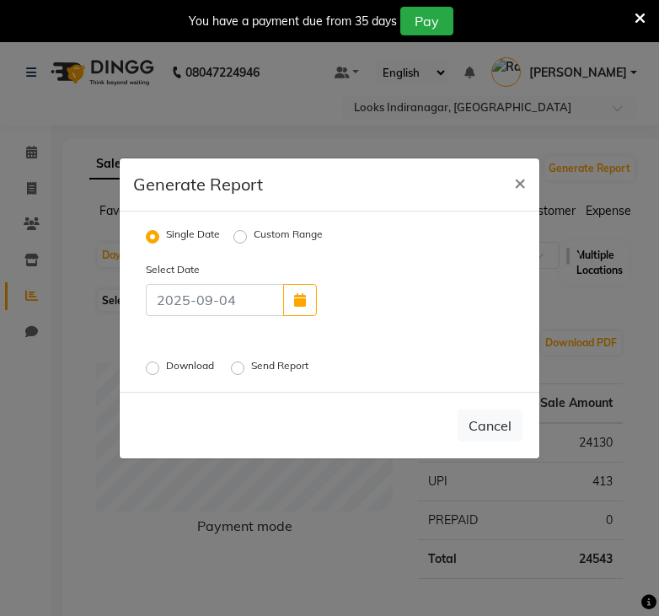
click at [560, 271] on ngb-modal-window "Generate Report × Single Date Custom Range Select Date Download Send Report Can…" at bounding box center [329, 308] width 659 height 616
click at [580, 286] on ngb-modal-window "Generate Report × Single Date Custom Range Select Date Download Send Report Can…" at bounding box center [329, 308] width 659 height 616
click at [583, 305] on ngb-modal-window "Generate Report × Single Date Custom Range Select Date Download Send Report Can…" at bounding box center [329, 308] width 659 height 616
click at [520, 195] on span "×" at bounding box center [520, 181] width 12 height 25
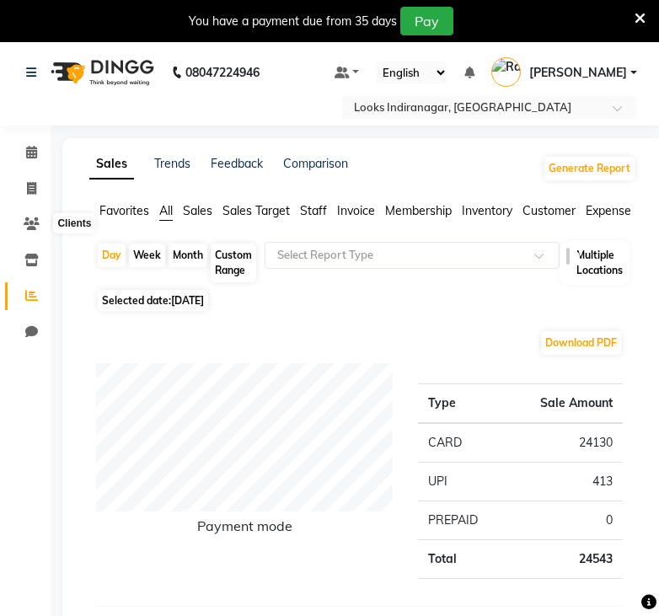
click at [44, 226] on span at bounding box center [31, 224] width 29 height 19
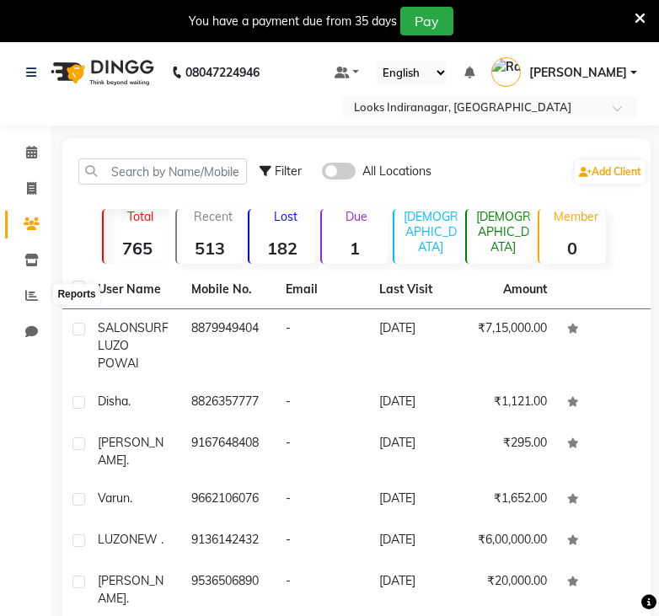
click at [29, 291] on icon at bounding box center [31, 295] width 13 height 13
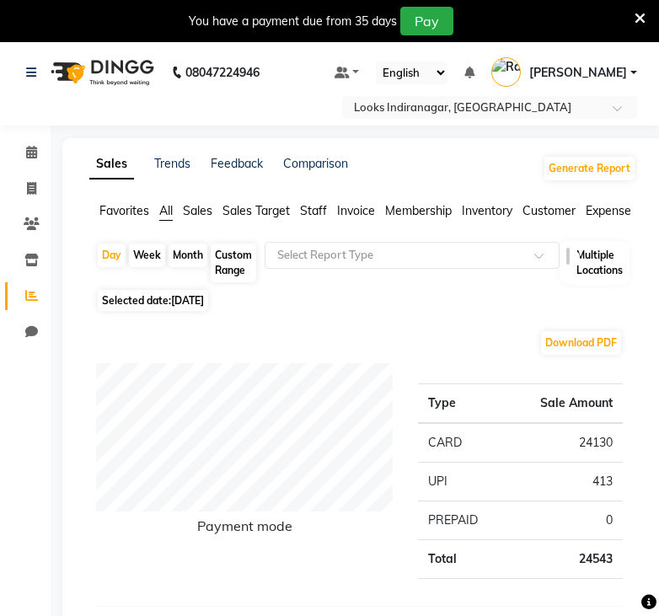
click at [591, 174] on button "Generate Report" at bounding box center [589, 169] width 90 height 24
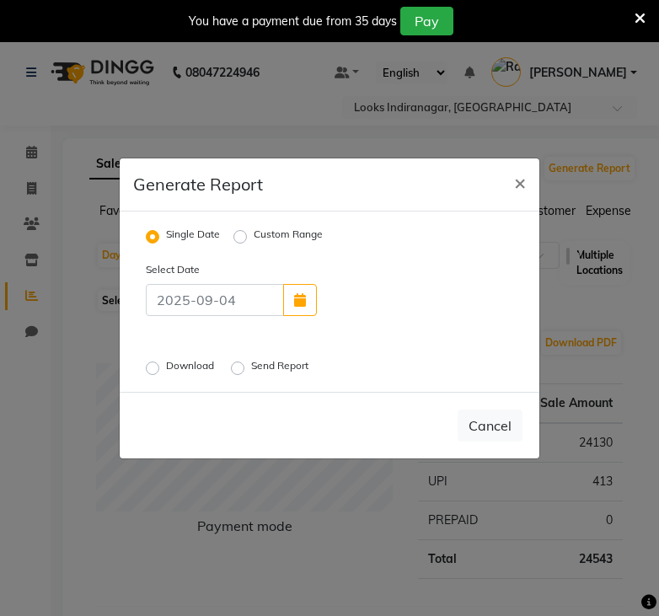
click at [254, 247] on label "Custom Range" at bounding box center [288, 237] width 69 height 20
click at [237, 242] on input "Custom Range" at bounding box center [243, 236] width 12 height 12
radio input "true"
select select "9"
select select "2025"
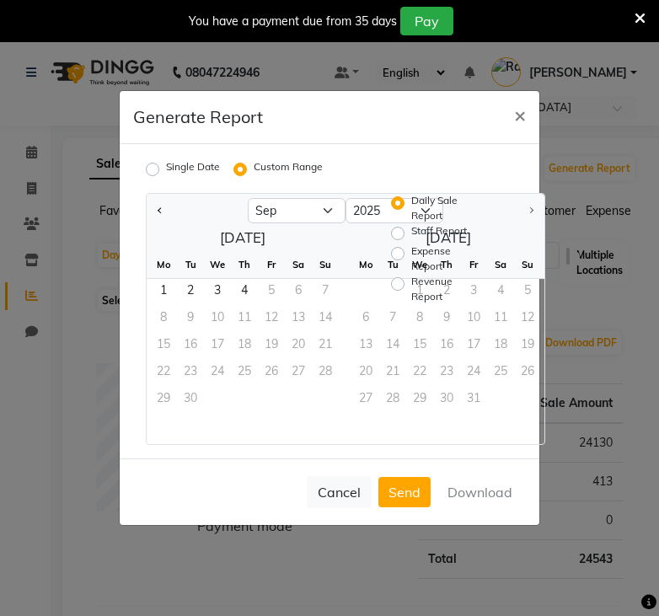
click at [445, 243] on label "Staff Report" at bounding box center [439, 233] width 56 height 20
click at [406, 239] on input "Staff Report" at bounding box center [400, 233] width 12 height 12
radio input "true"
click at [163, 224] on button "Previous month" at bounding box center [159, 210] width 13 height 27
select select "8"
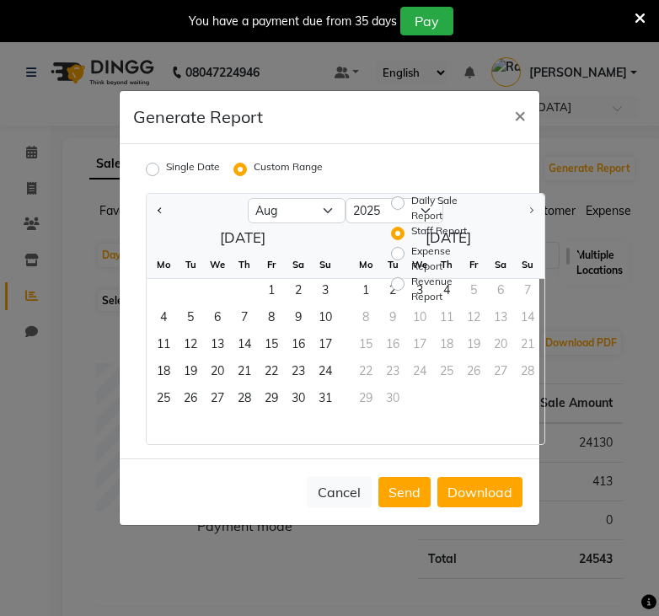
click at [322, 414] on span "31" at bounding box center [325, 400] width 27 height 27
click at [264, 306] on span "1" at bounding box center [271, 292] width 27 height 27
click at [326, 414] on span "31" at bounding box center [325, 400] width 27 height 27
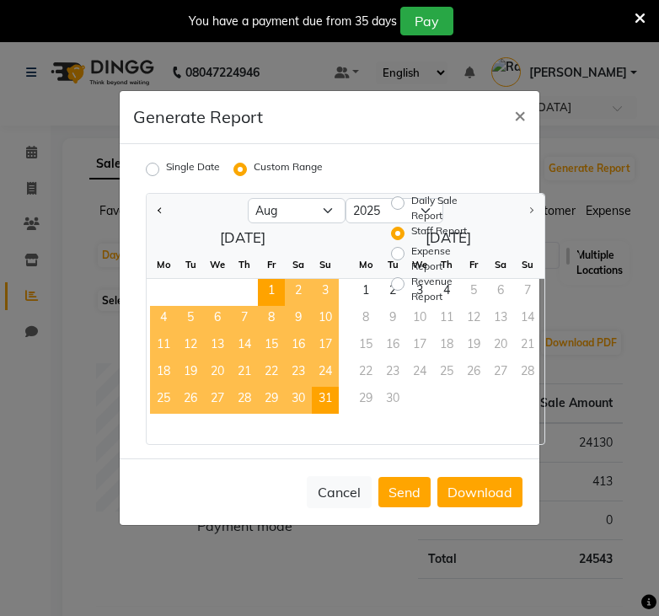
click at [484, 507] on button "Download" at bounding box center [479, 492] width 85 height 30
